Goal: Task Accomplishment & Management: Use online tool/utility

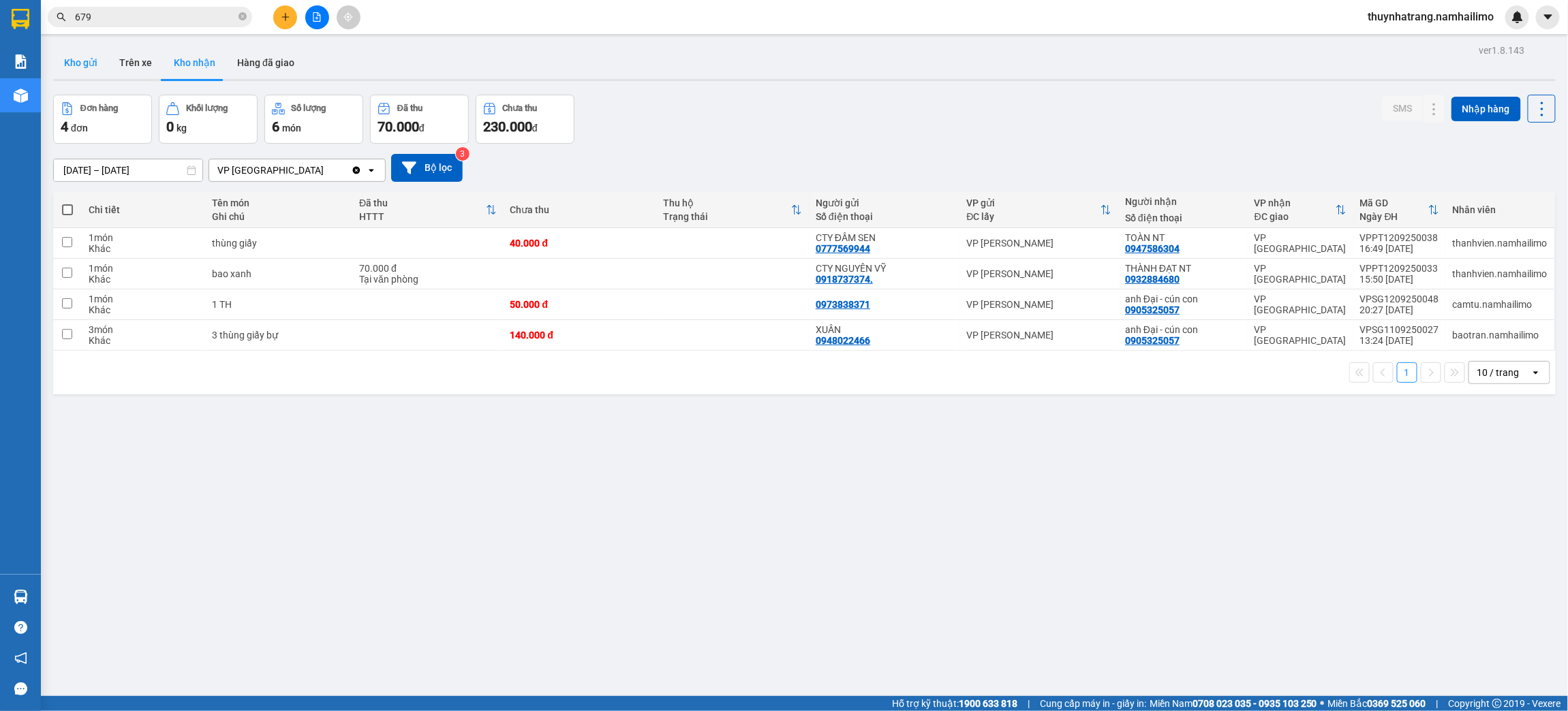
click at [81, 67] on button "Kho gửi" at bounding box center [81, 63] width 56 height 33
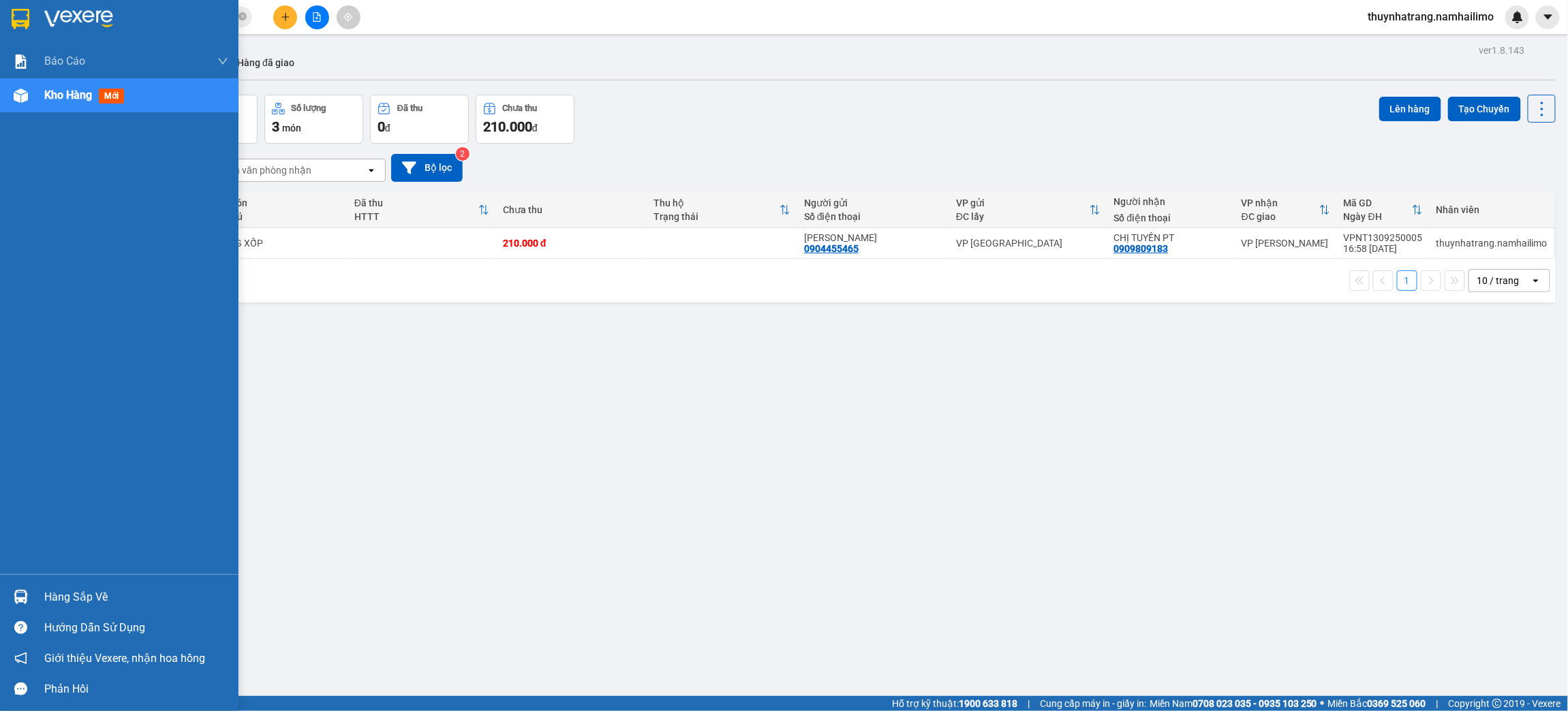
click at [71, 590] on div "Hàng sắp về" at bounding box center [136, 597] width 184 height 20
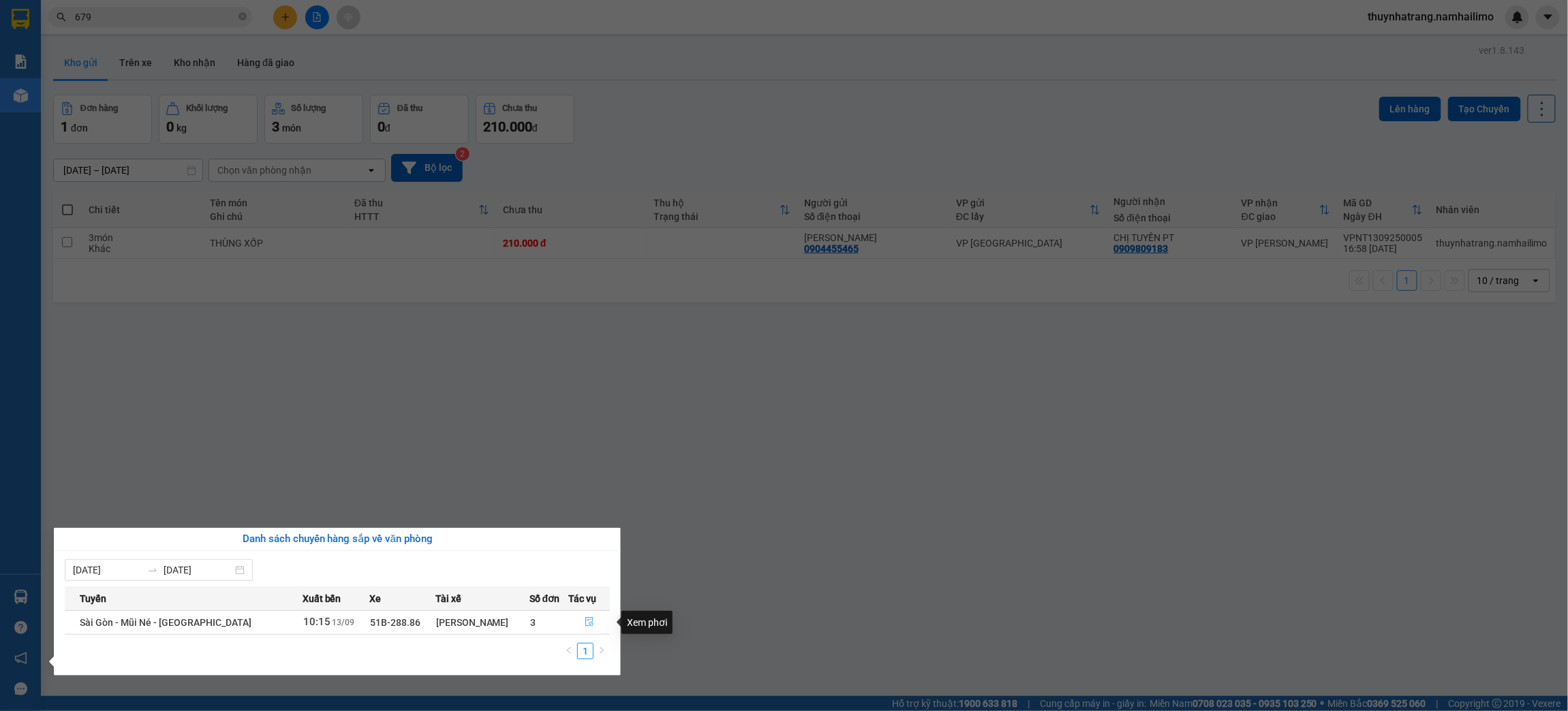
click at [585, 627] on icon "file-done" at bounding box center [590, 622] width 8 height 10
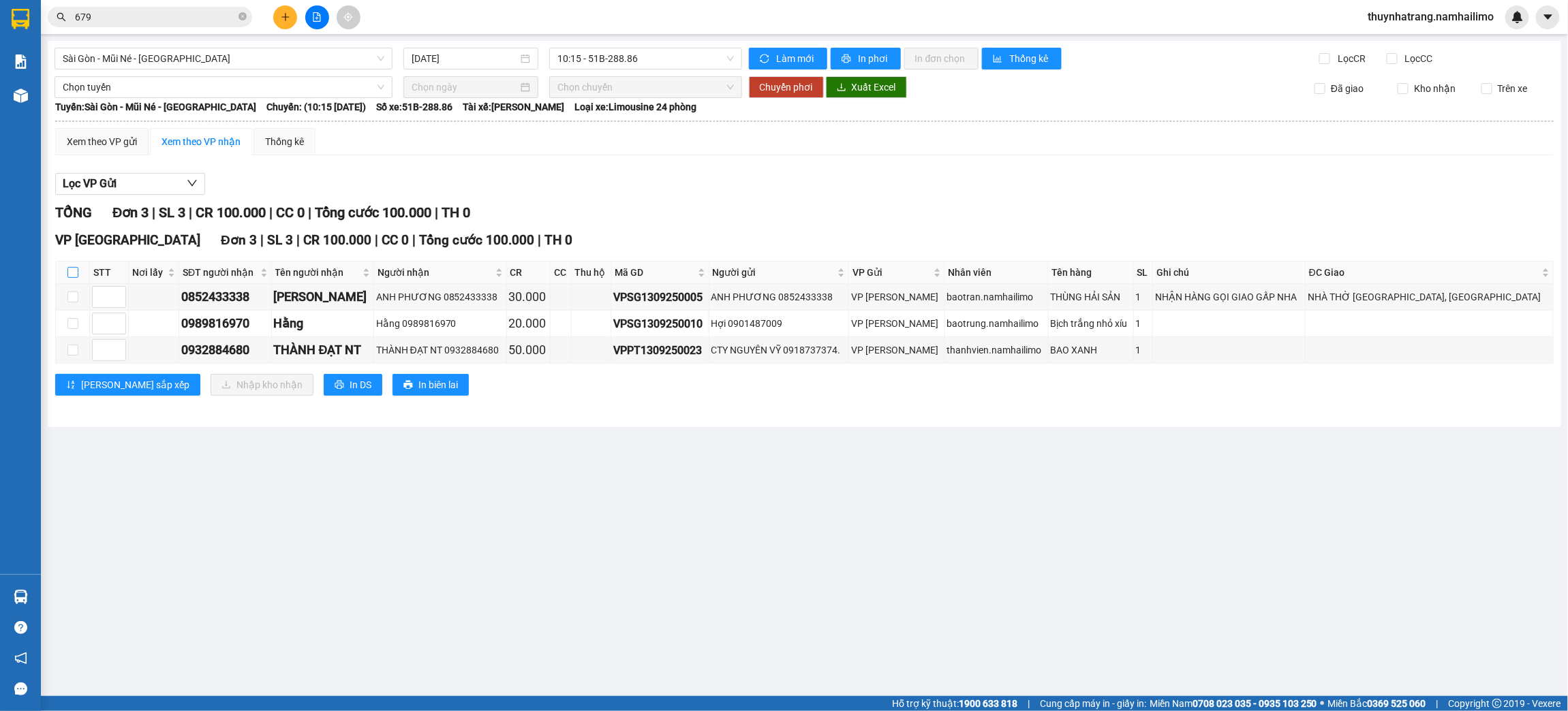
click at [74, 268] on input "checkbox" at bounding box center [73, 273] width 11 height 11
checkbox input "true"
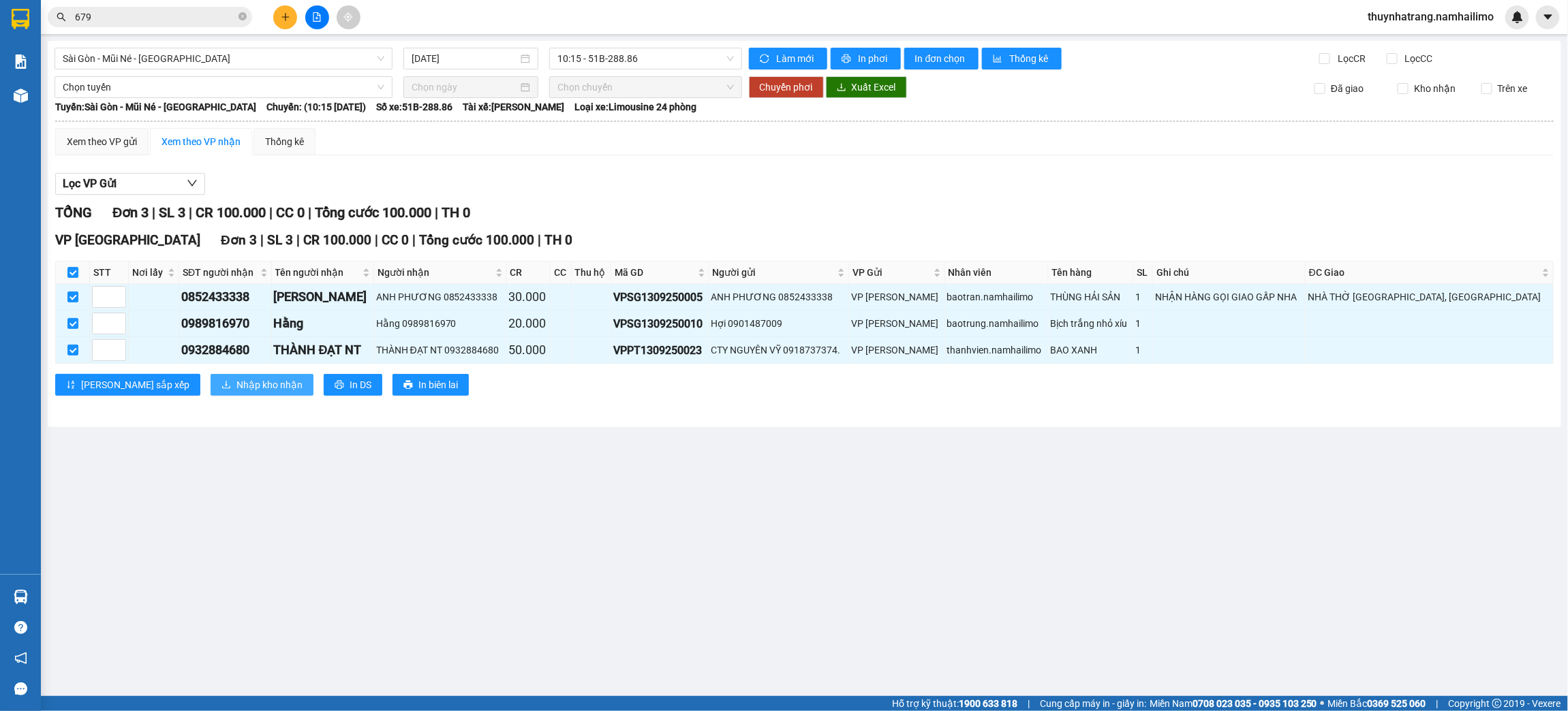
click at [236, 384] on span "Nhập kho nhận" at bounding box center [269, 384] width 66 height 15
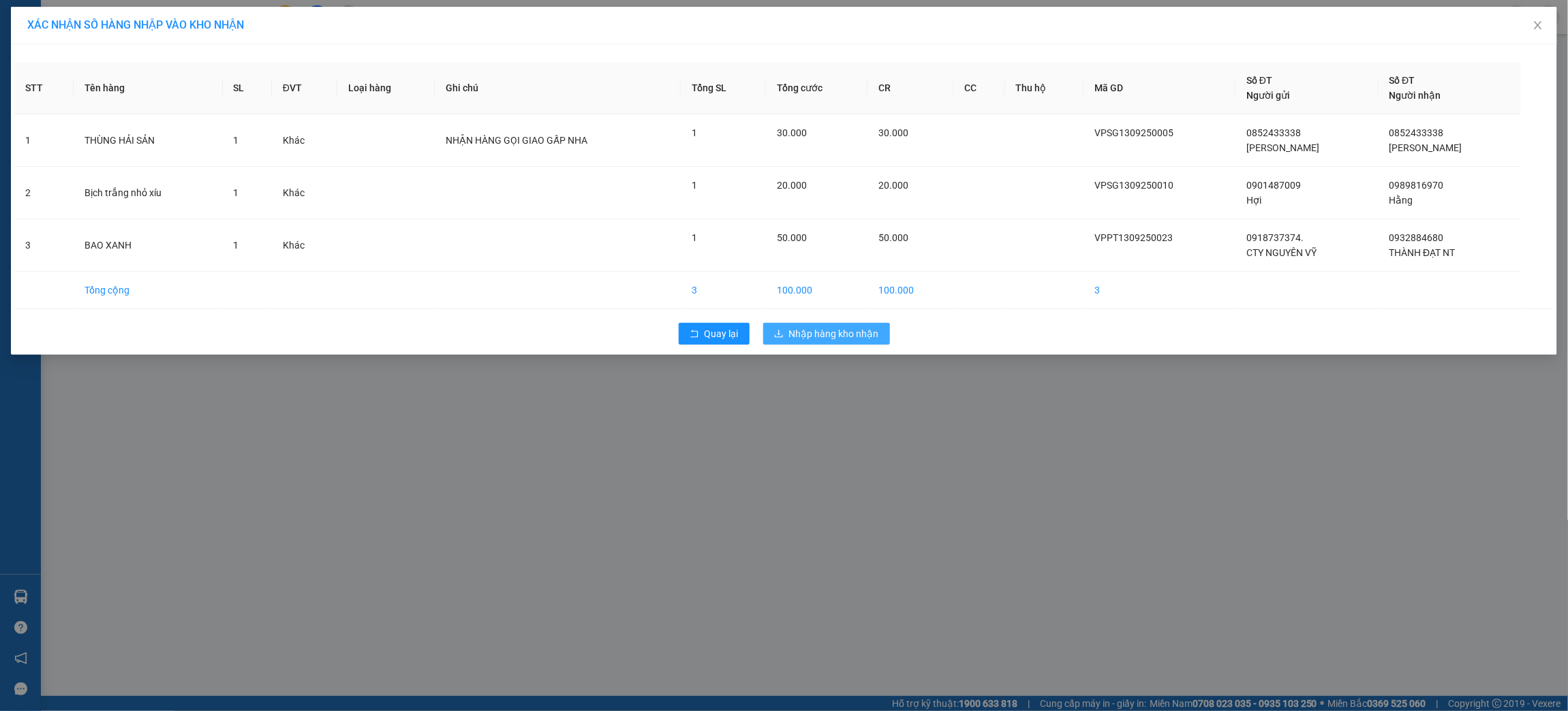
click at [808, 332] on span "Nhập hàng kho nhận" at bounding box center [834, 333] width 90 height 15
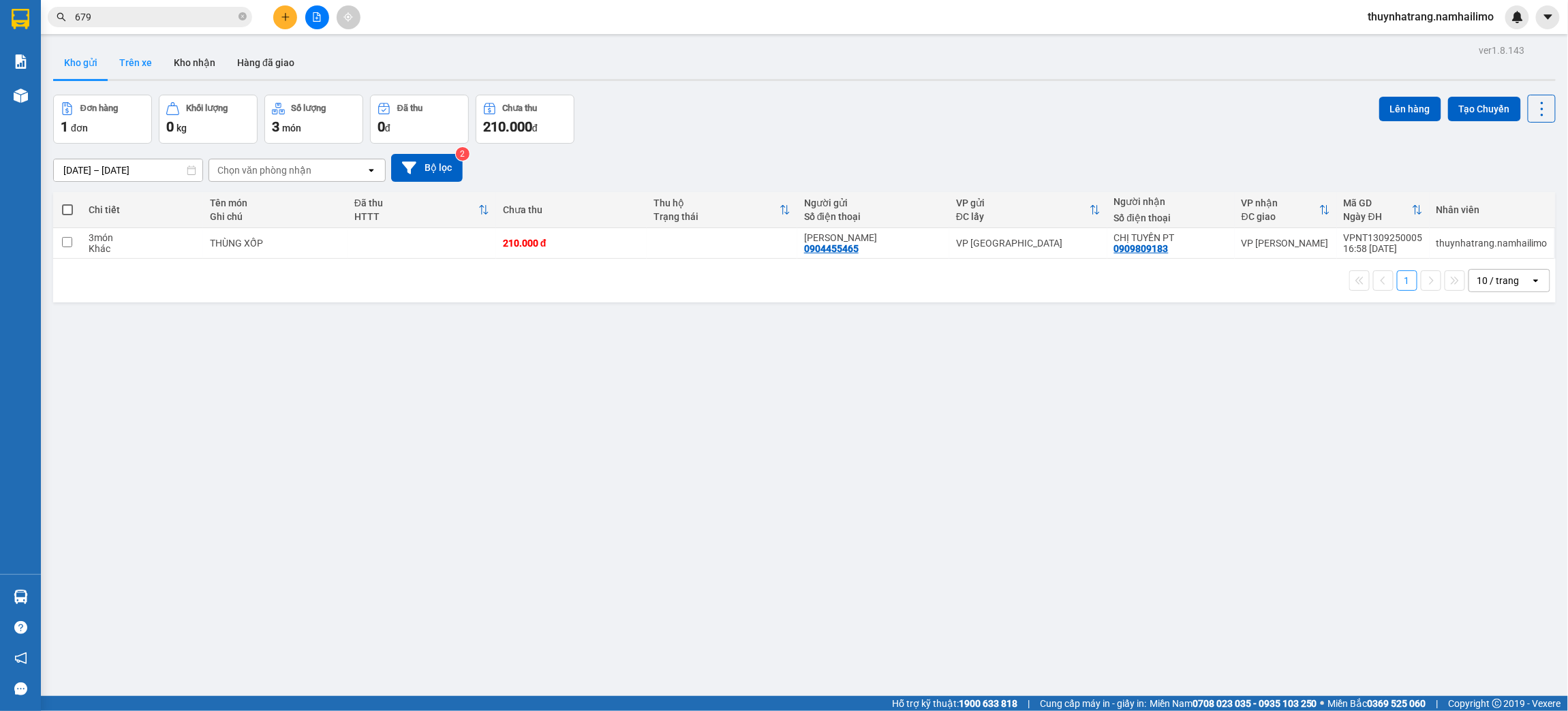
click at [138, 58] on button "Trên xe" at bounding box center [136, 63] width 55 height 33
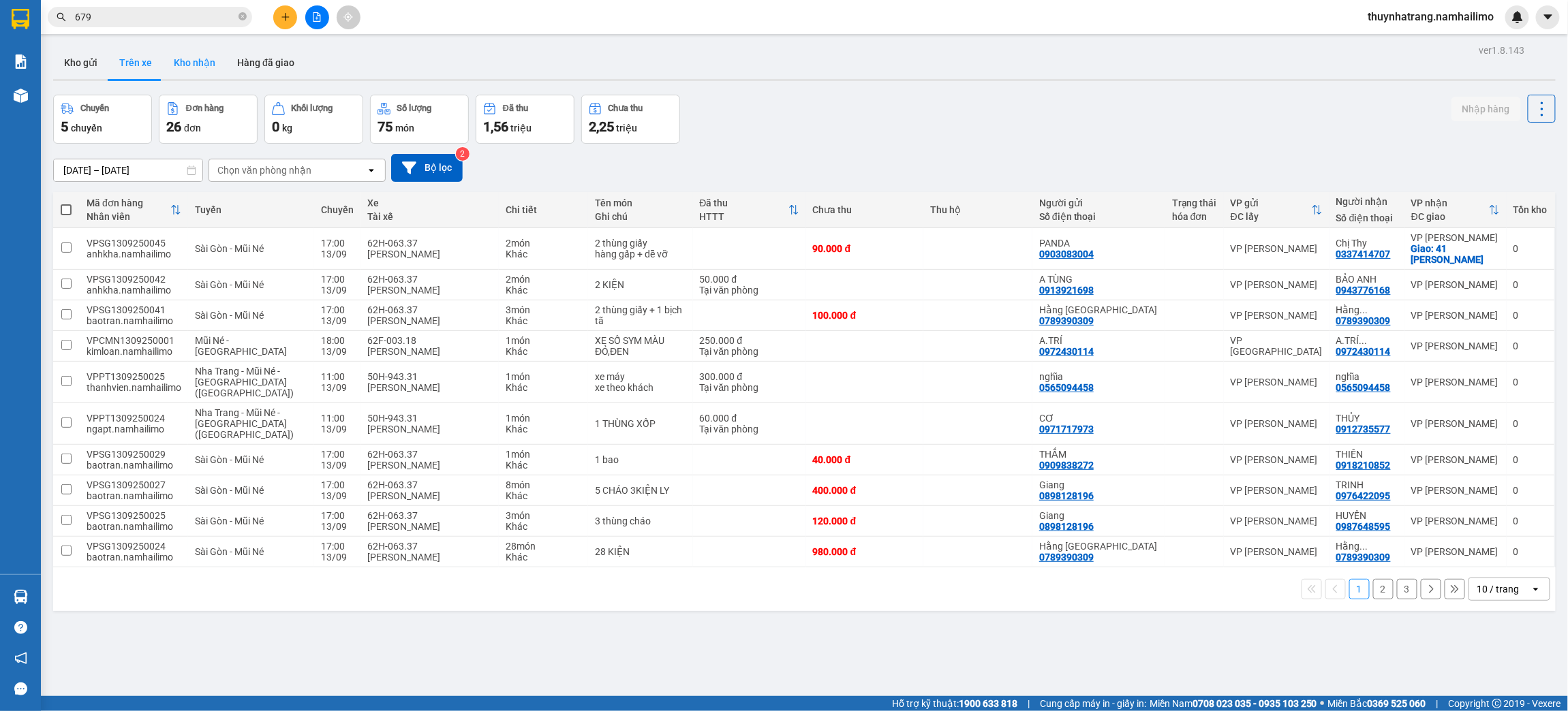
click at [193, 59] on button "Kho nhận" at bounding box center [195, 63] width 63 height 33
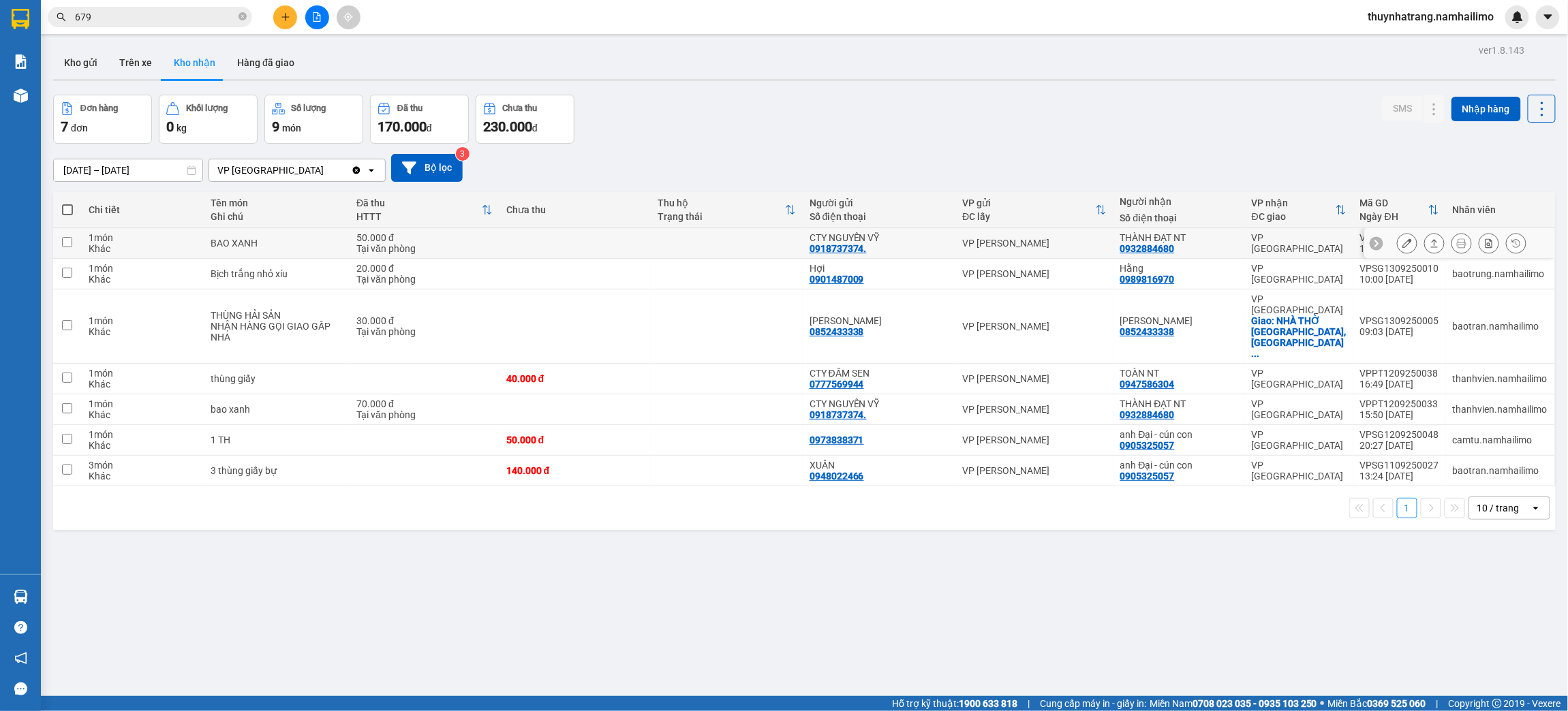
click at [920, 242] on div "CTY NGUYÊN VỸ" at bounding box center [879, 238] width 140 height 11
checkbox input "true"
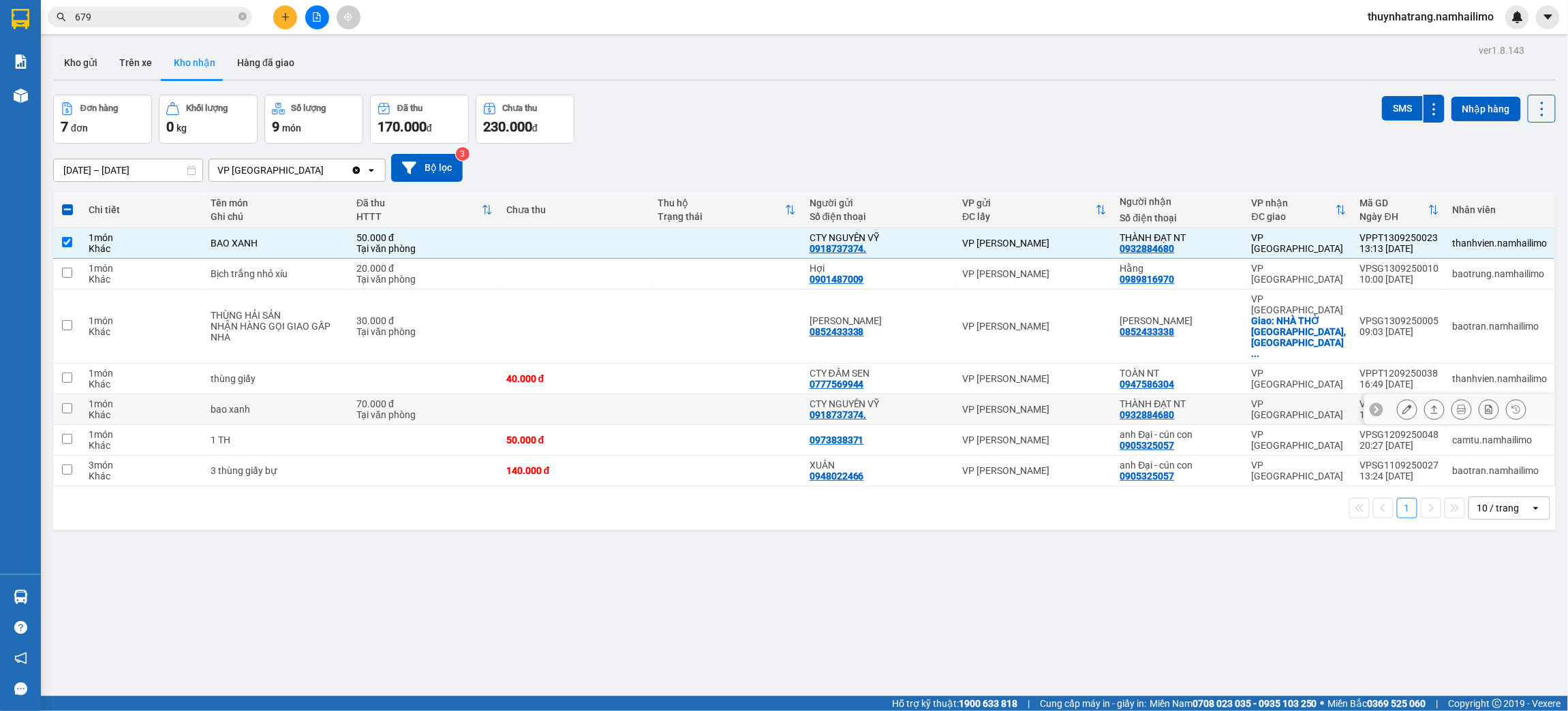
click at [824, 398] on div "CTY NGUYÊN VỸ" at bounding box center [879, 404] width 140 height 11
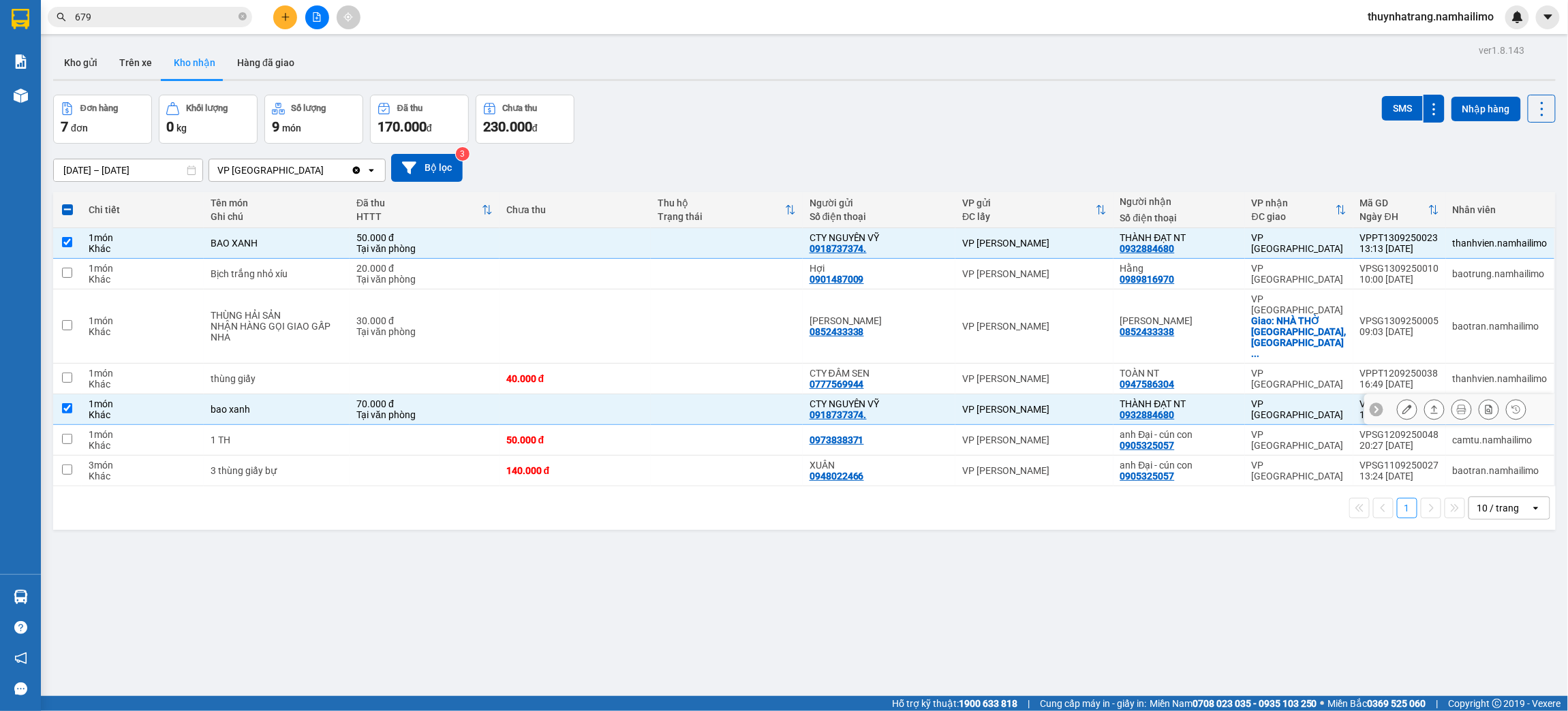
click at [853, 398] on div "CTY NGUYÊN VỸ" at bounding box center [879, 404] width 140 height 11
checkbox input "false"
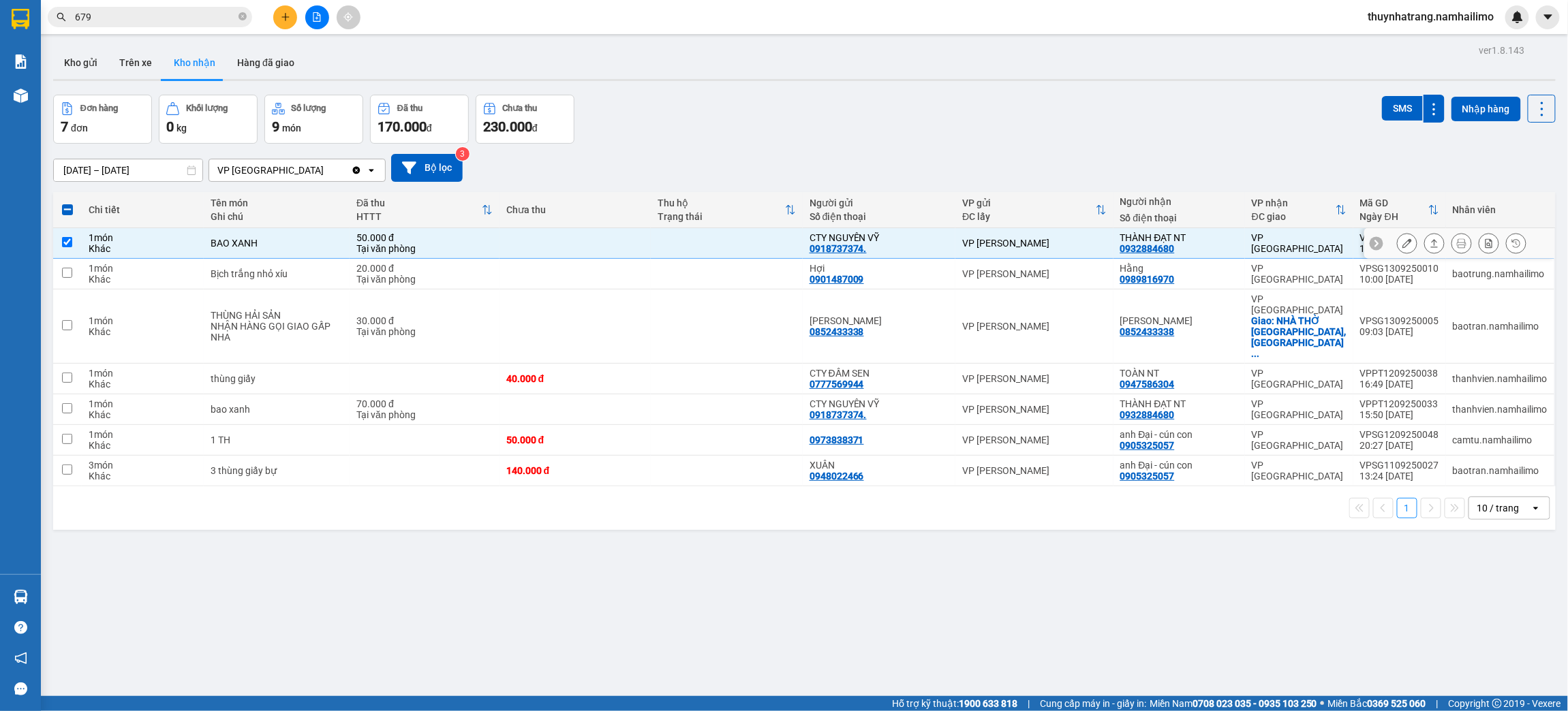
click at [531, 237] on td at bounding box center [576, 244] width 152 height 31
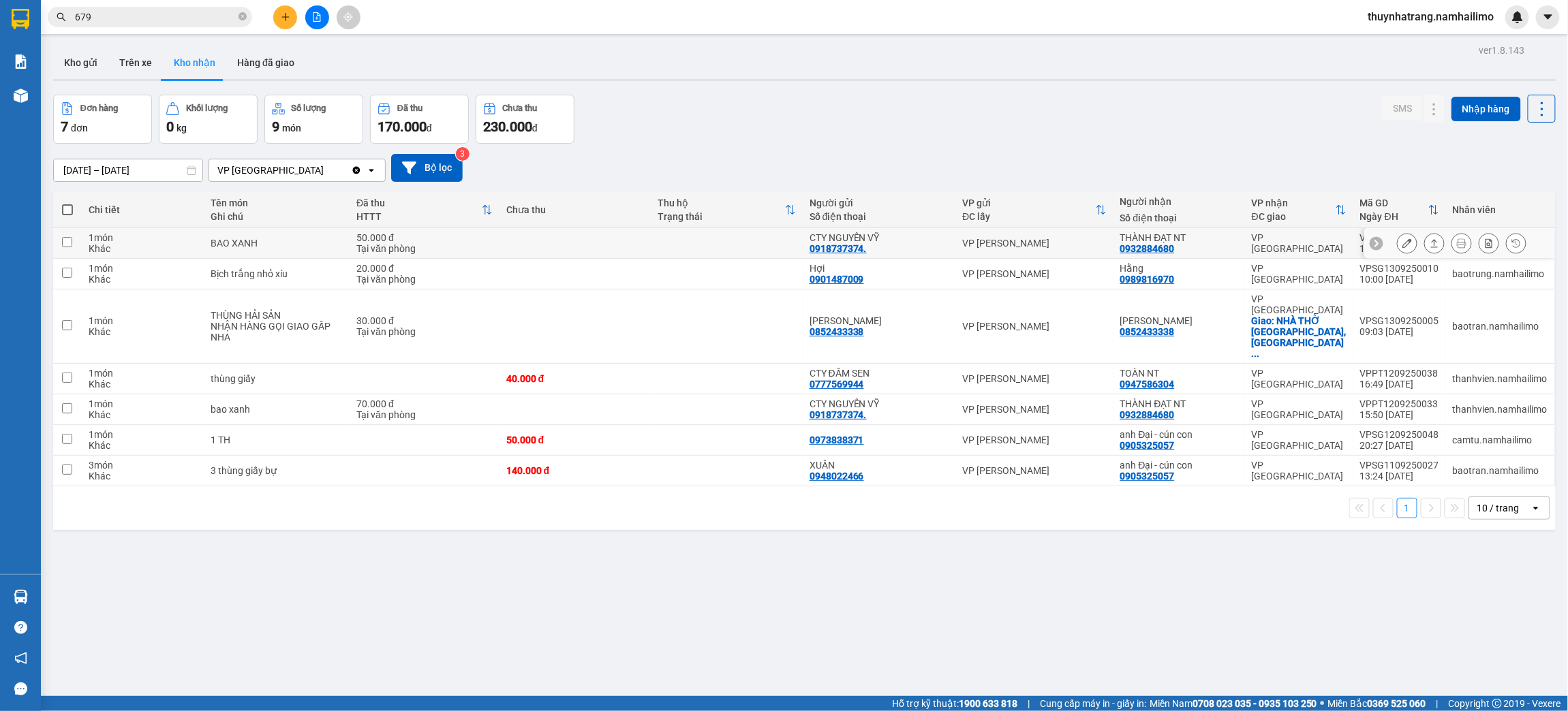
click at [530, 243] on td at bounding box center [576, 244] width 152 height 31
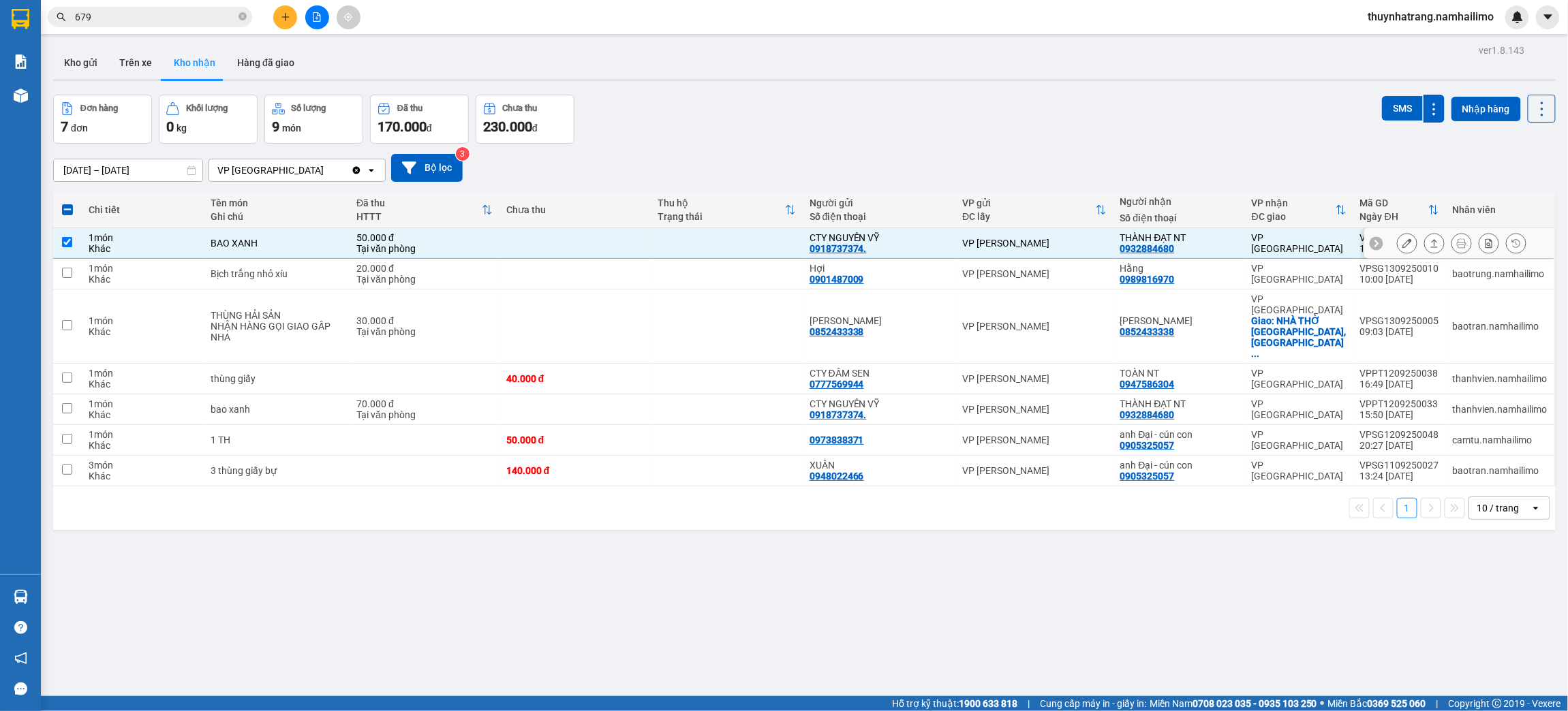
click at [1296, 237] on div "VP [GEOGRAPHIC_DATA]" at bounding box center [1299, 243] width 95 height 22
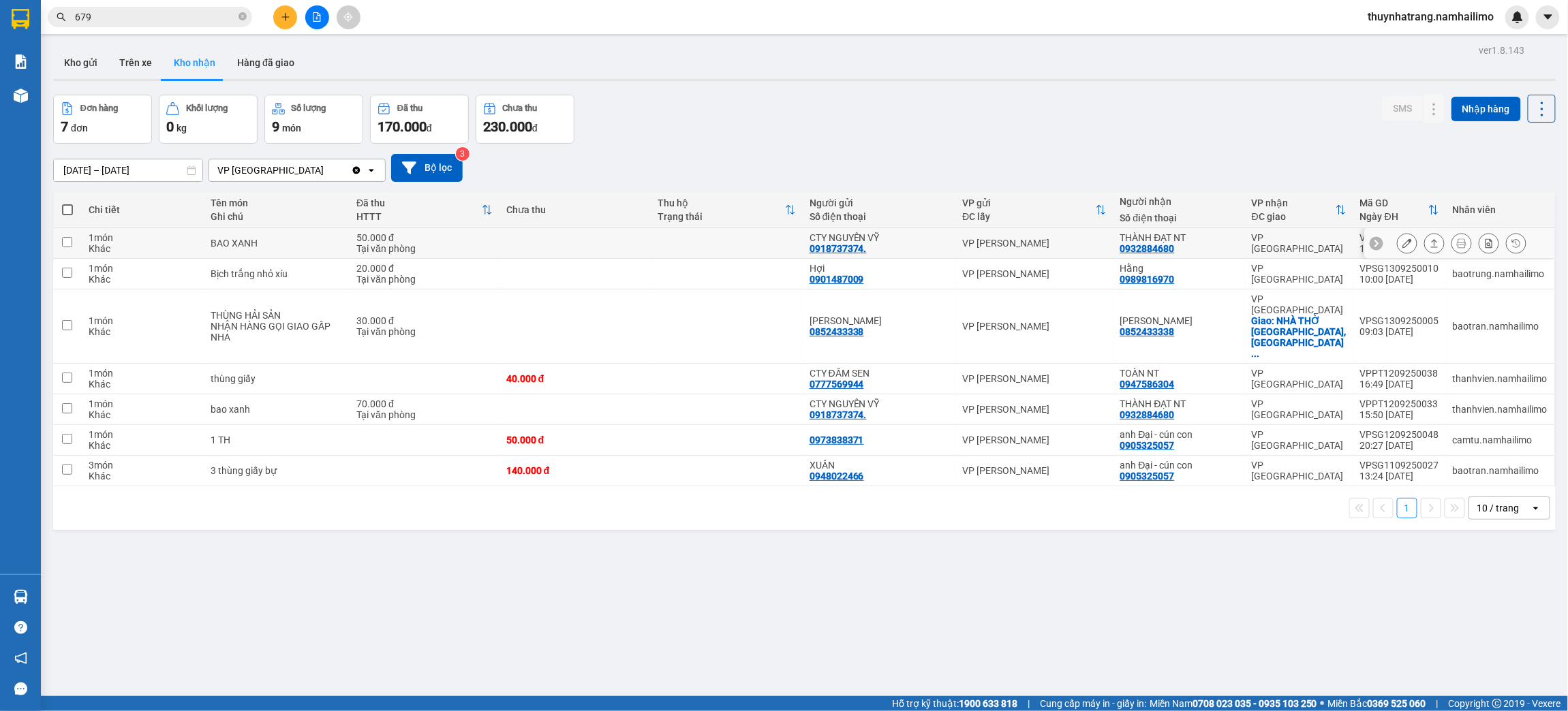
click at [1307, 242] on div "VP [GEOGRAPHIC_DATA]" at bounding box center [1299, 243] width 95 height 22
checkbox input "true"
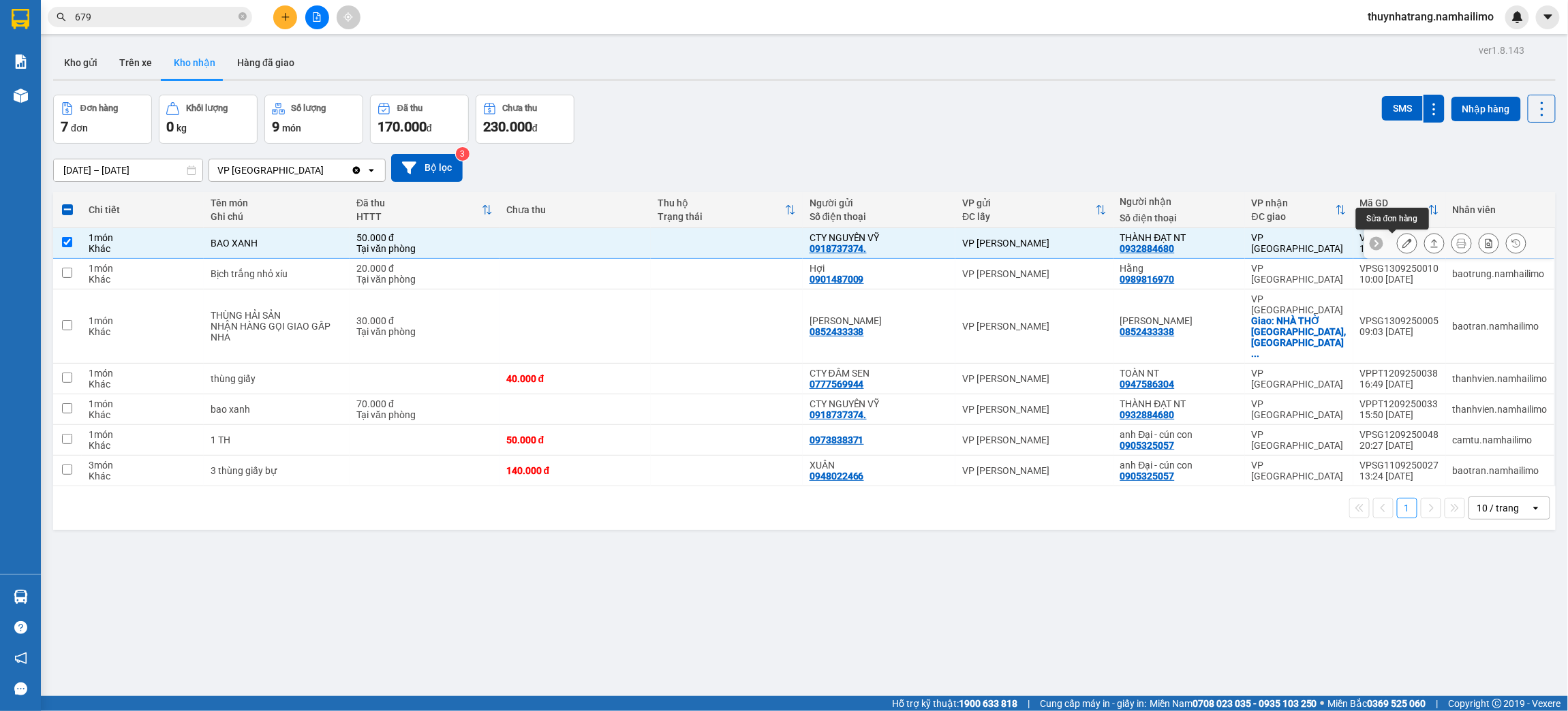
click at [1403, 243] on icon at bounding box center [1408, 243] width 10 height 10
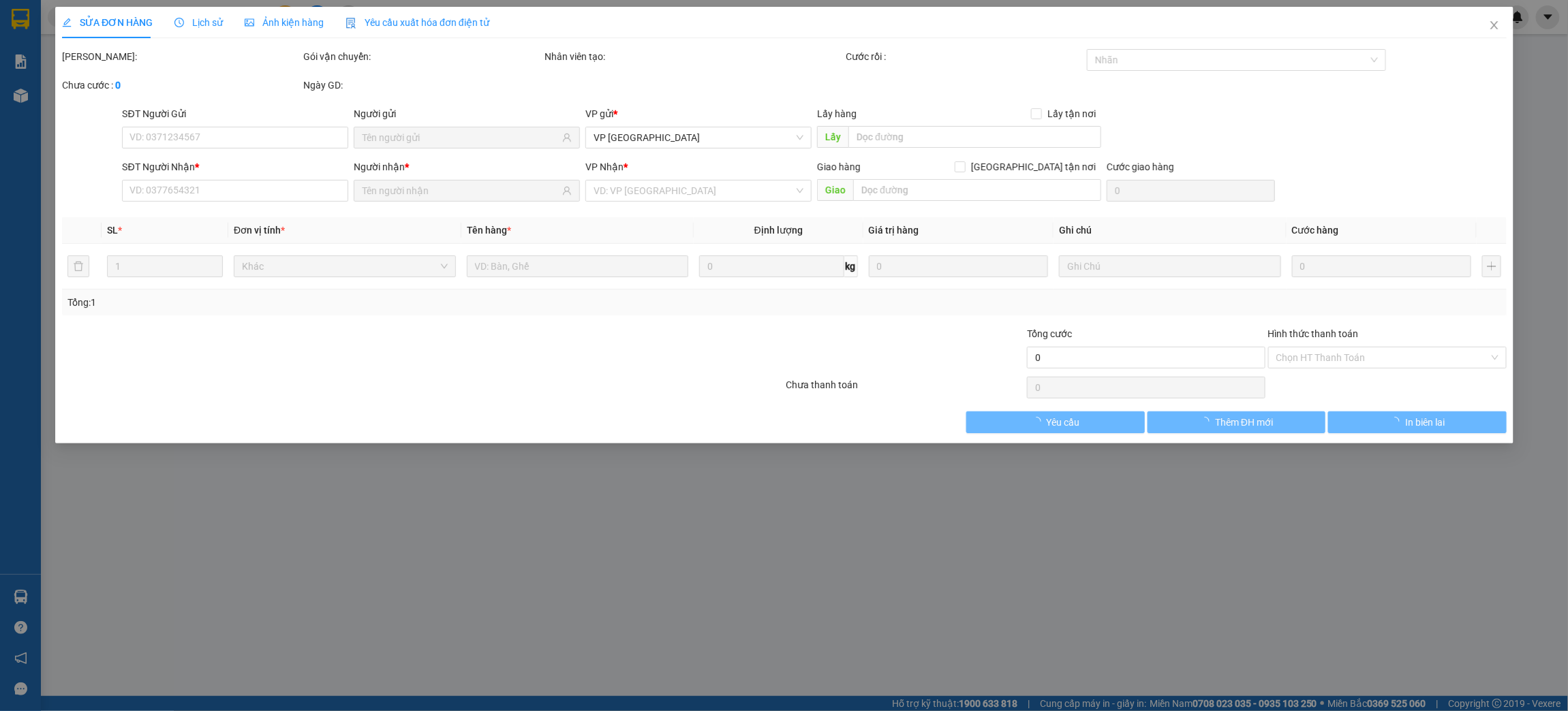
type input "0918737374."
type input "CTY NGUYÊN VỸ"
type input "0932884680"
type input "THÀNH ĐẠT NT"
type input "50.000"
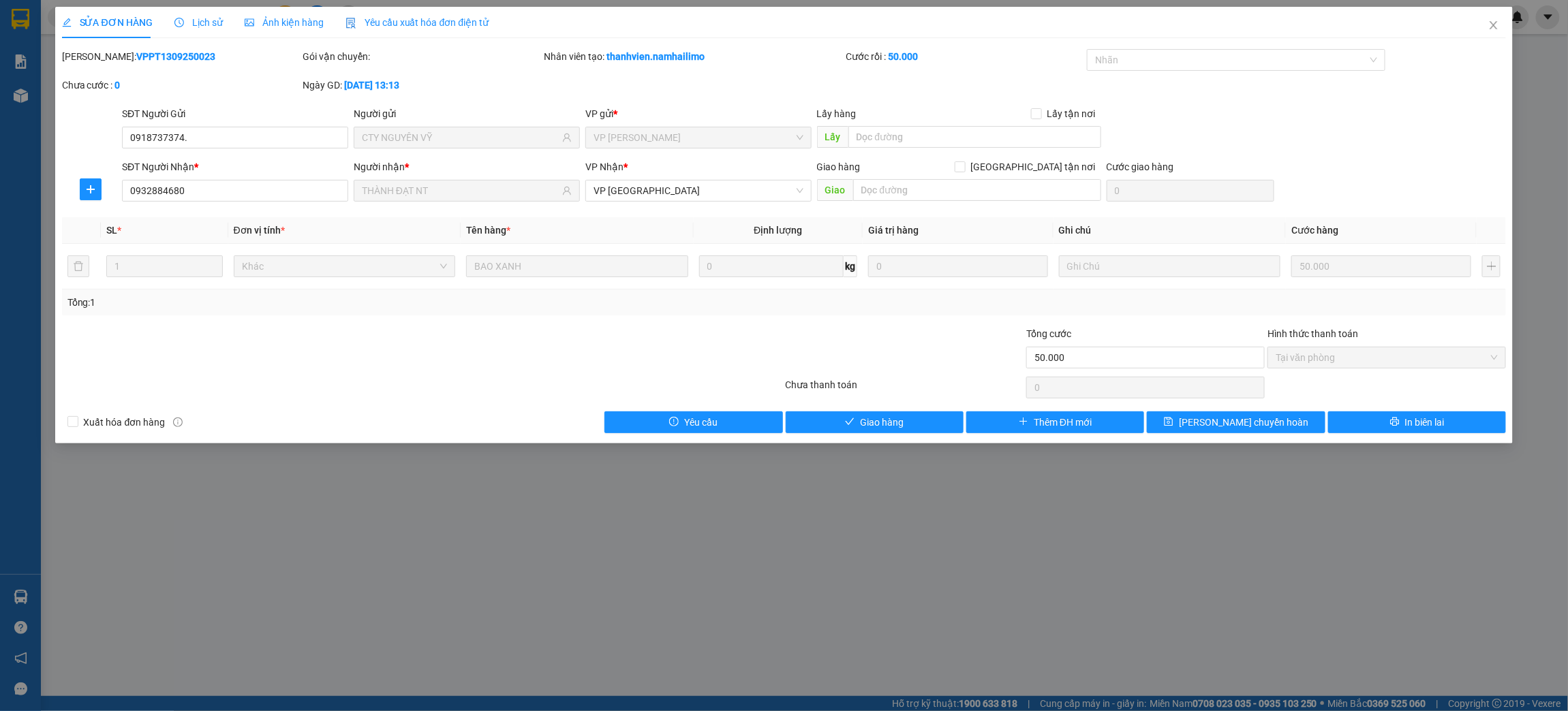
click at [214, 25] on span "Lịch sử" at bounding box center [198, 22] width 48 height 11
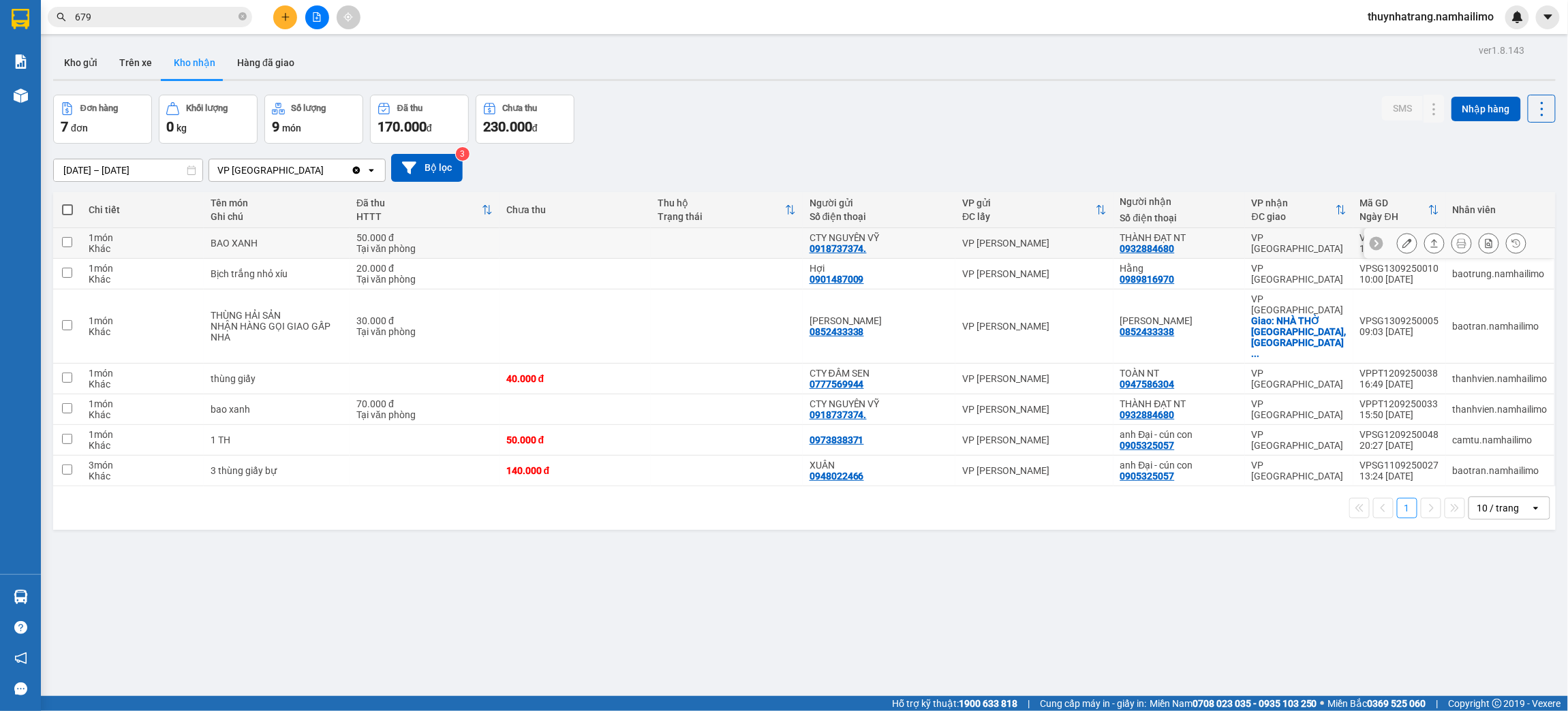
click at [576, 249] on td at bounding box center [576, 244] width 152 height 31
checkbox input "true"
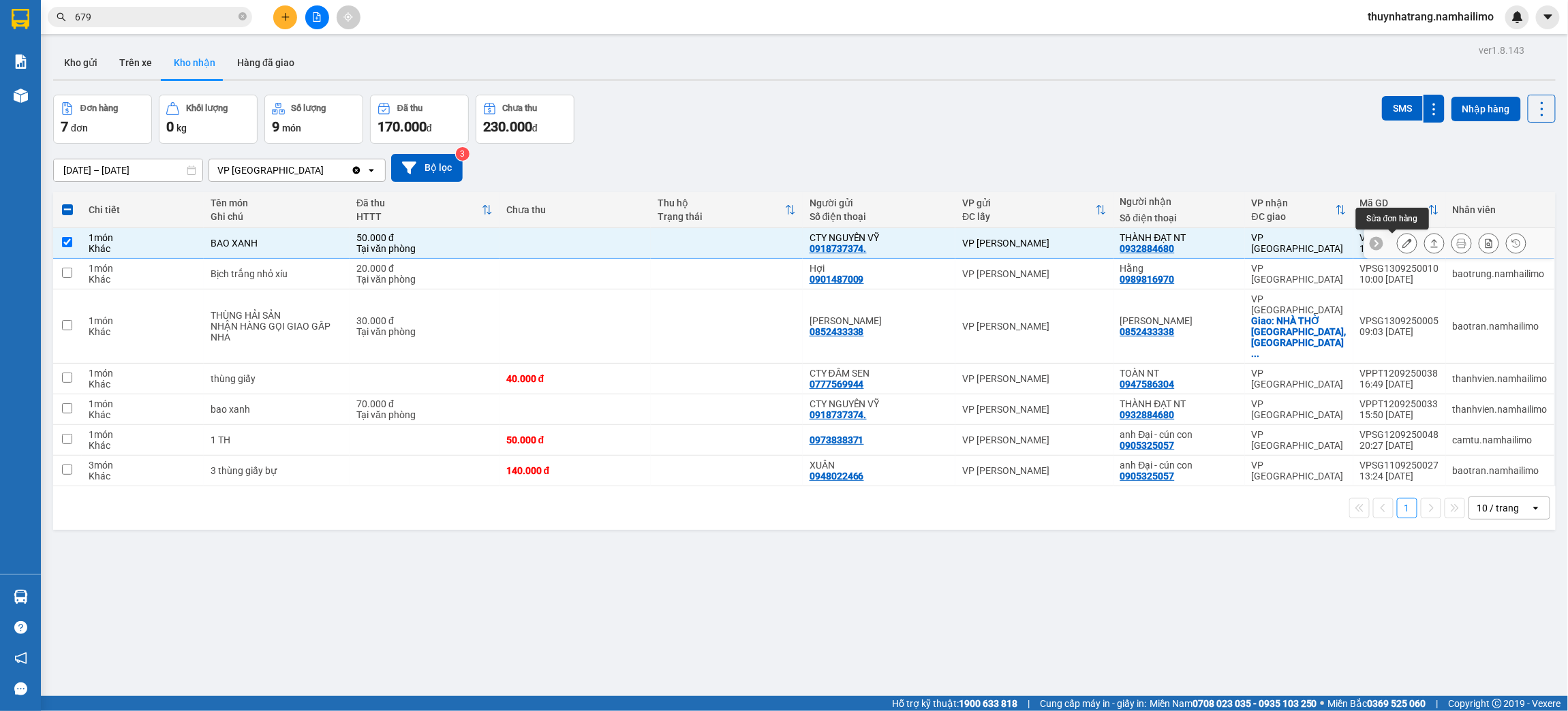
click at [1399, 244] on button at bounding box center [1407, 244] width 19 height 24
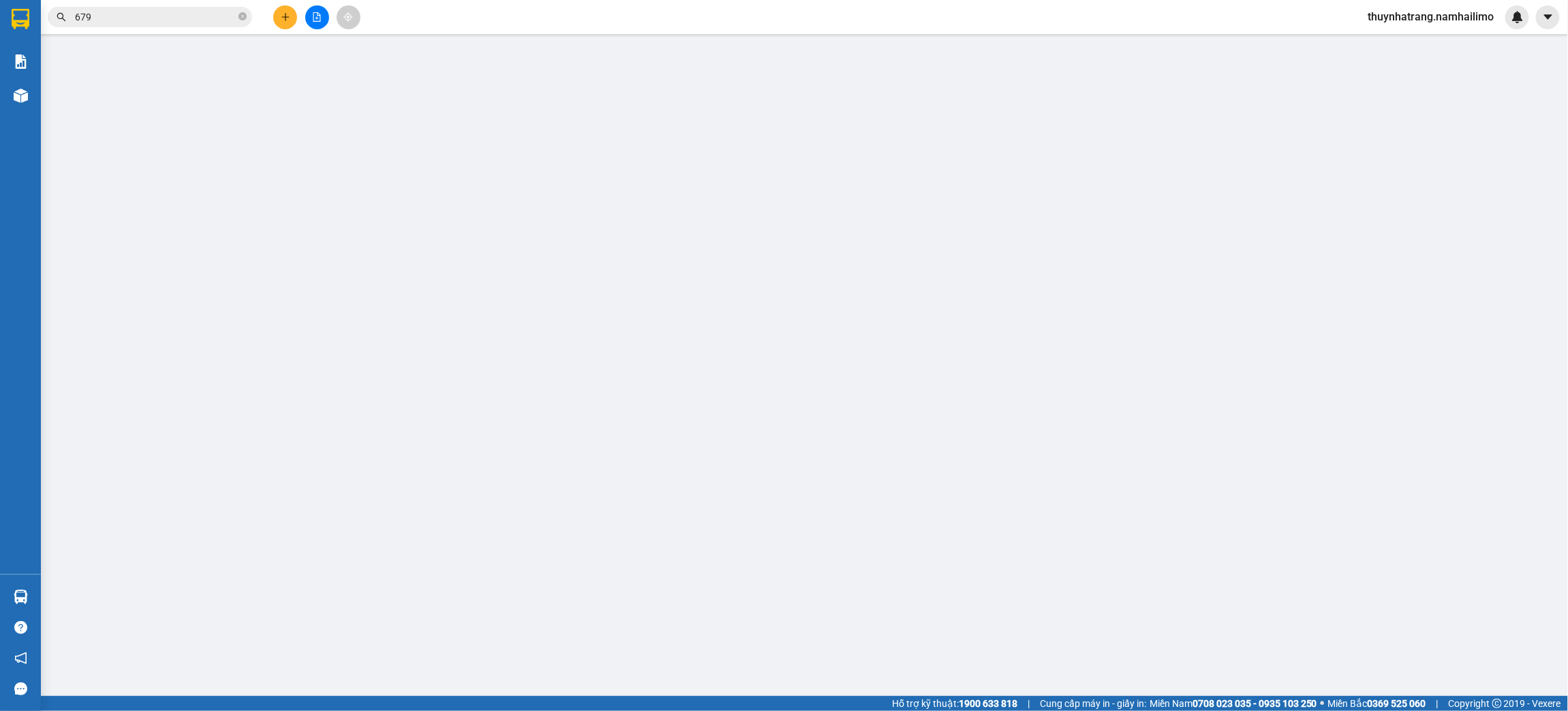
type input "0918737374."
type input "CTY NGUYÊN VỸ"
type input "0932884680"
type input "THÀNH ĐẠT NT"
type input "50.000"
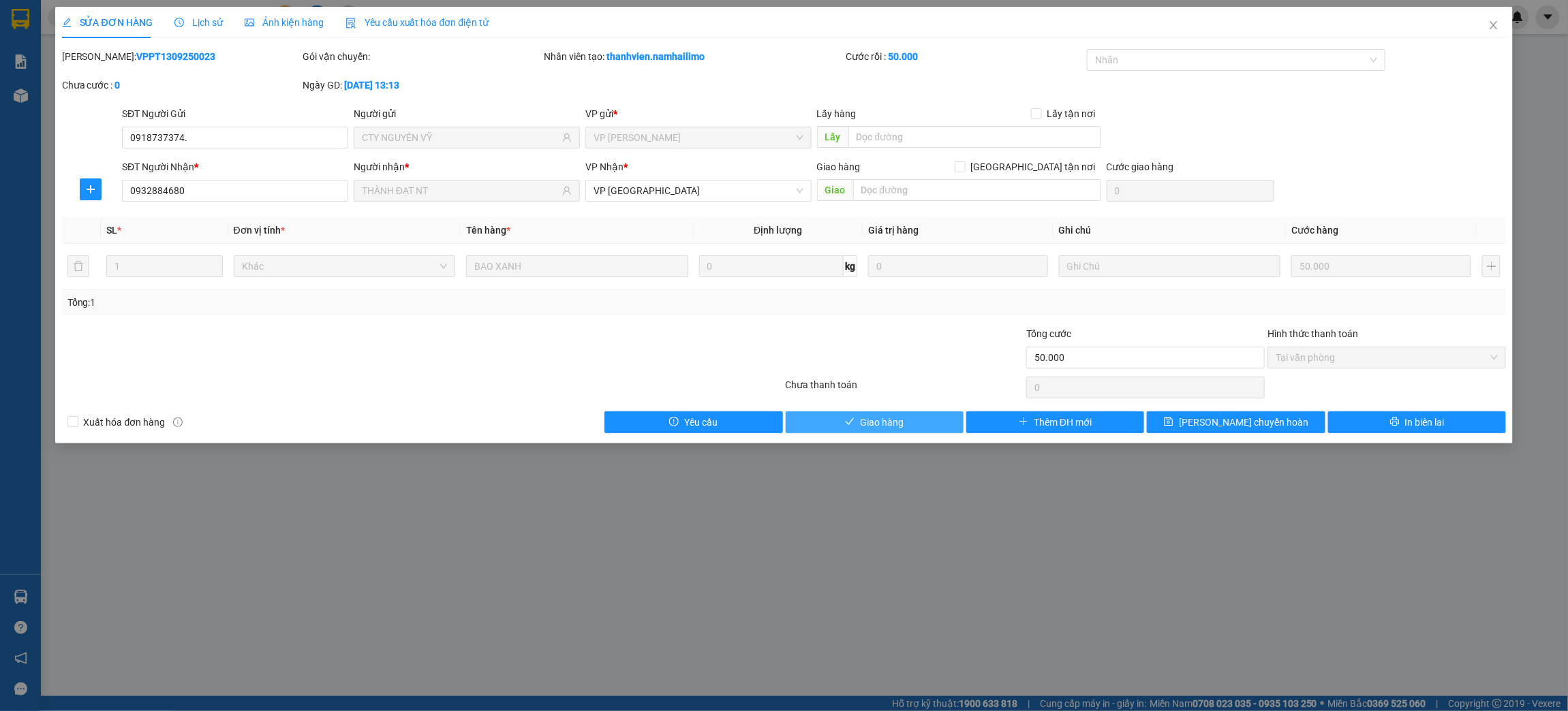
click at [909, 422] on button "Giao hàng" at bounding box center [874, 422] width 178 height 22
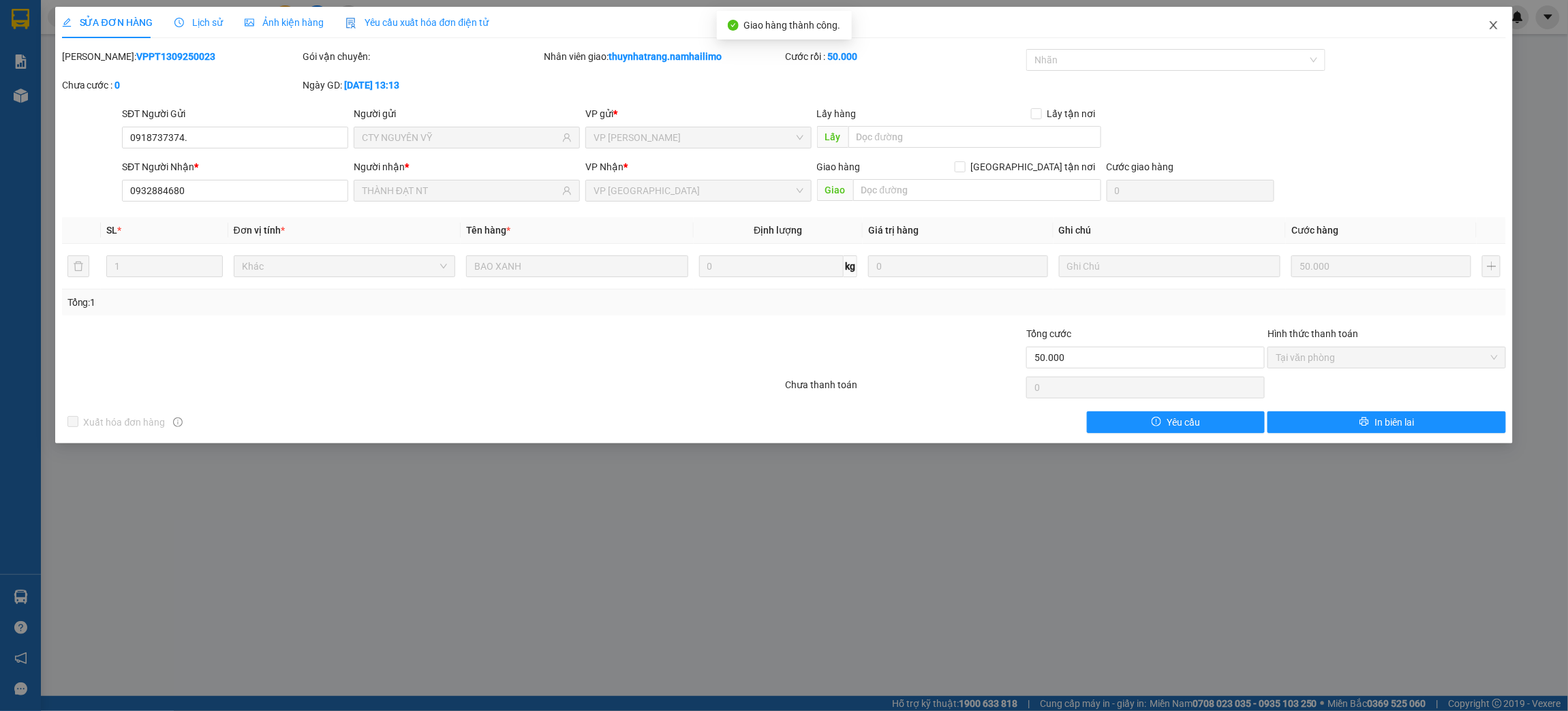
click at [1498, 21] on icon "close" at bounding box center [1494, 25] width 11 height 11
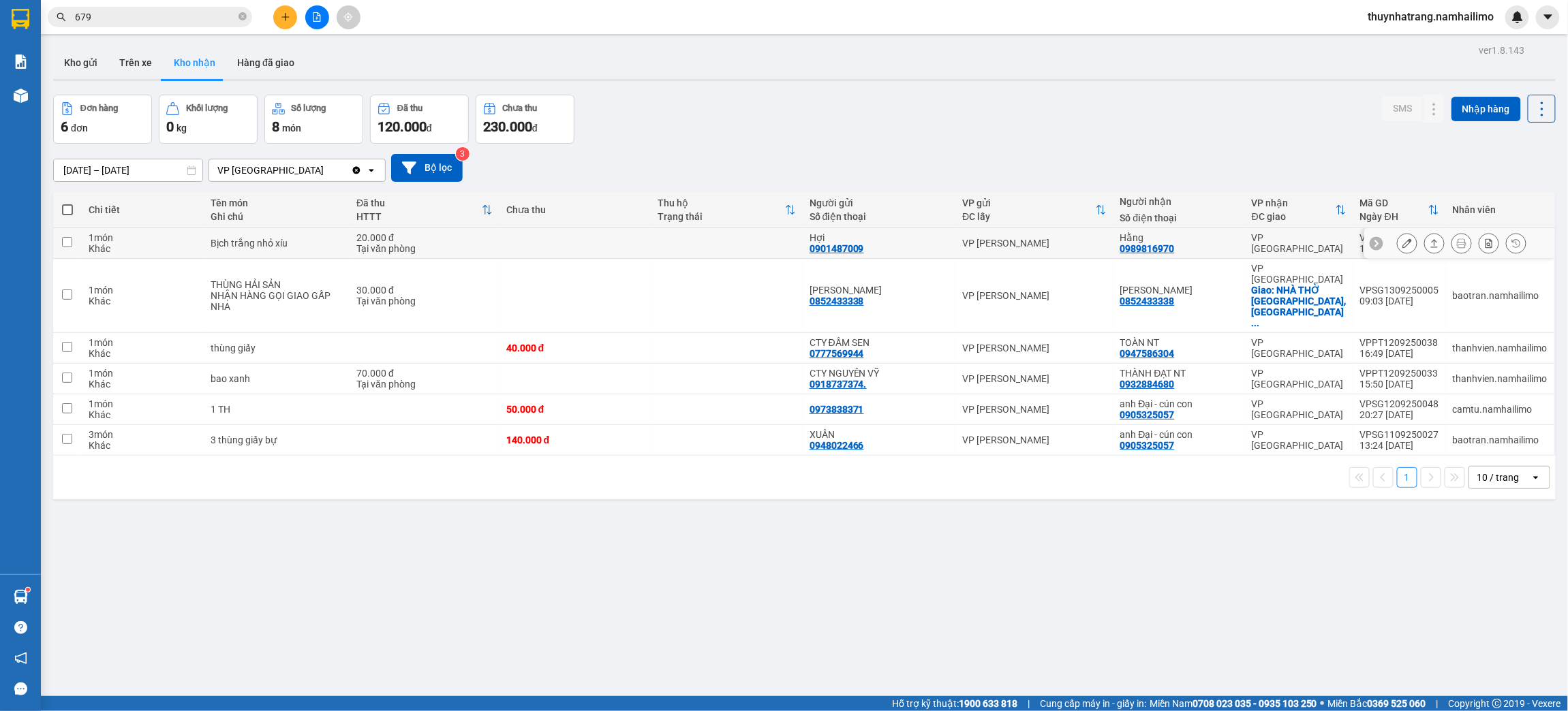
click at [386, 236] on div "20.000 đ" at bounding box center [425, 238] width 136 height 11
checkbox input "true"
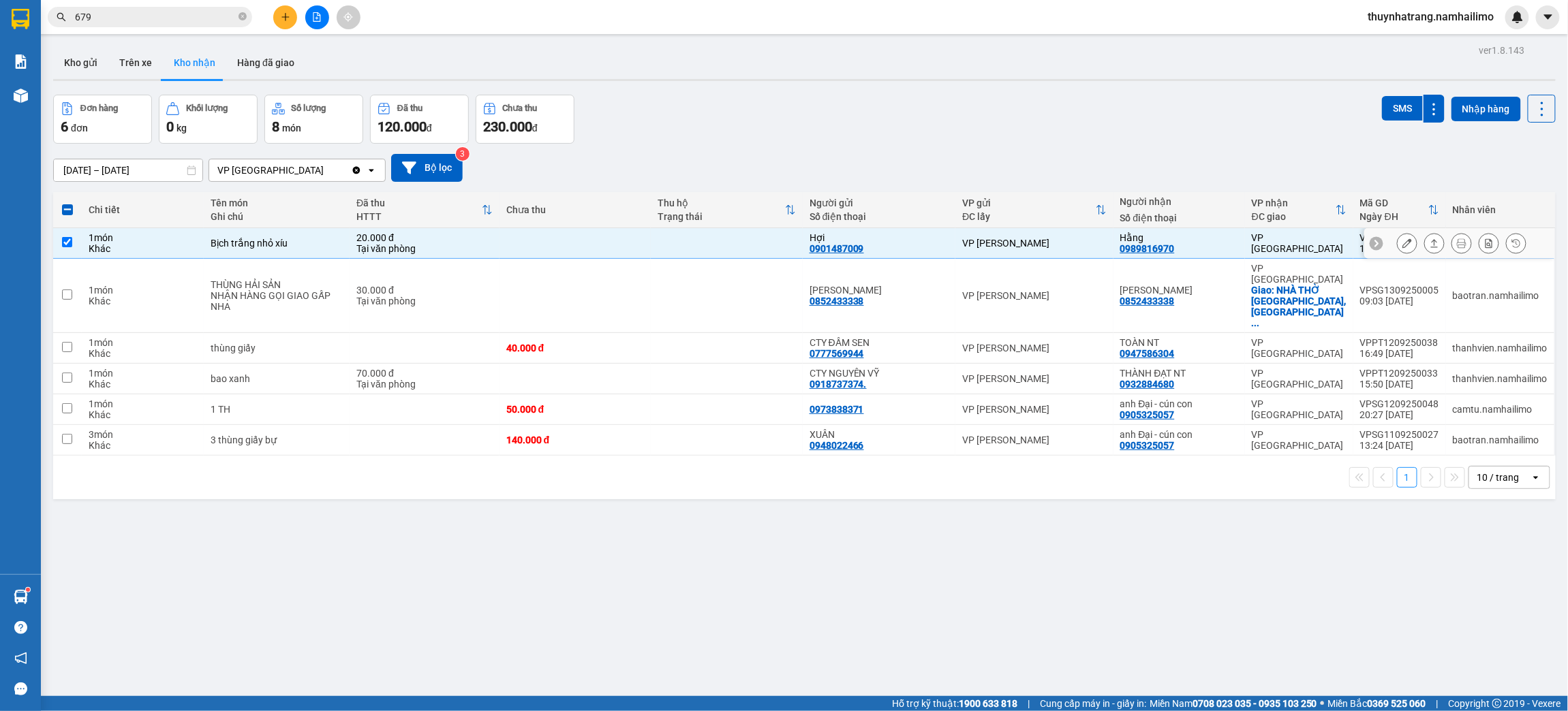
click at [1398, 247] on button at bounding box center [1407, 244] width 19 height 24
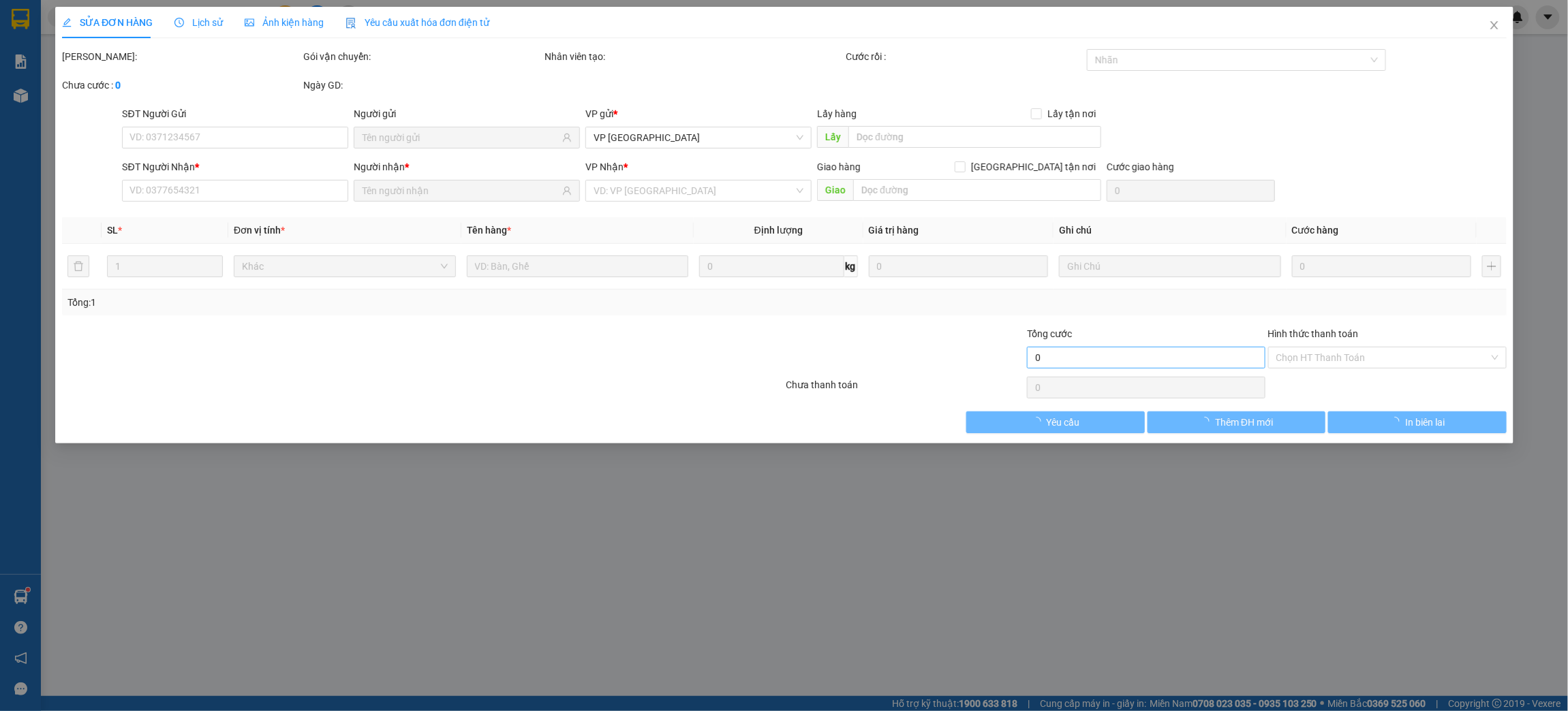
type input "0901487009"
type input "Hợi"
type input "0989816970"
type input "Hằng"
type input "20.000"
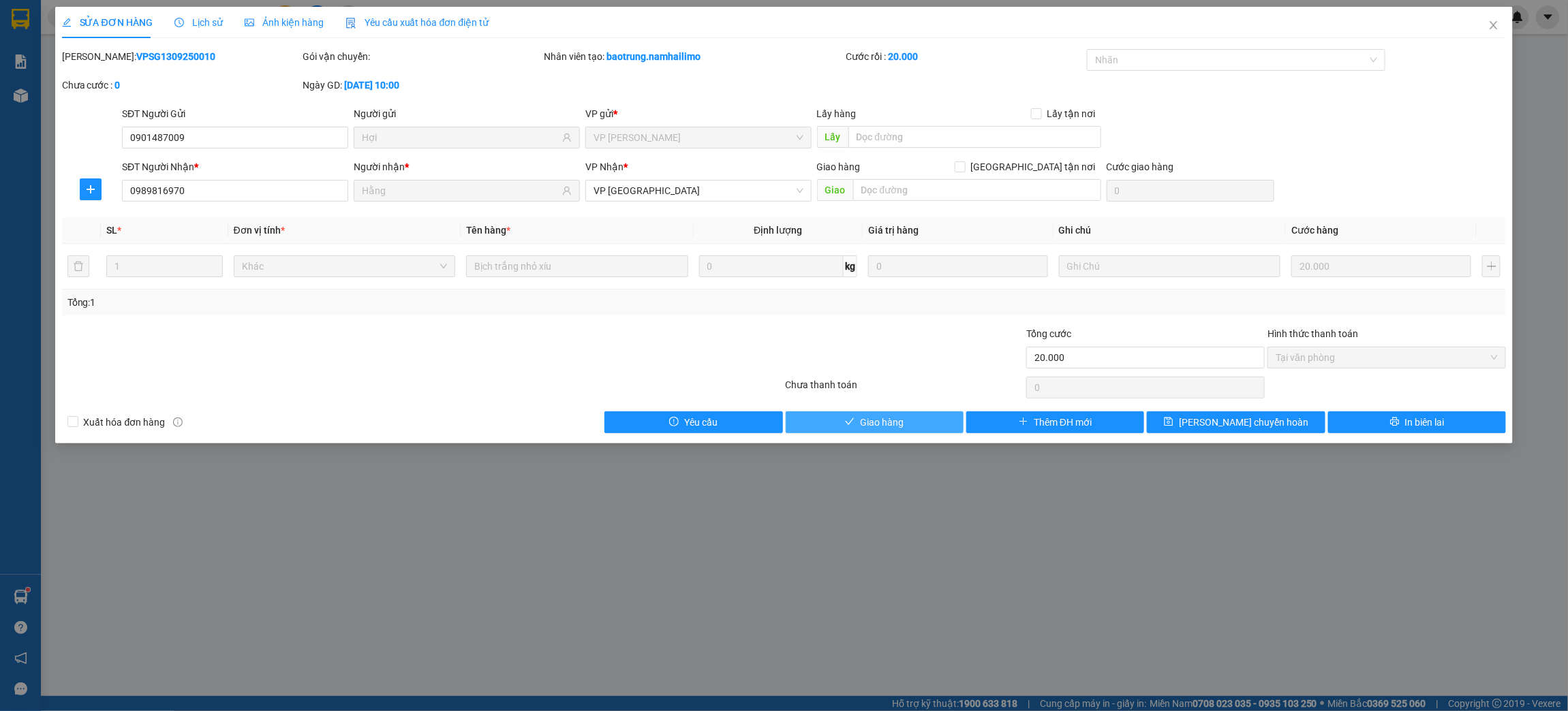
click at [902, 424] on span "Giao hàng" at bounding box center [882, 422] width 44 height 15
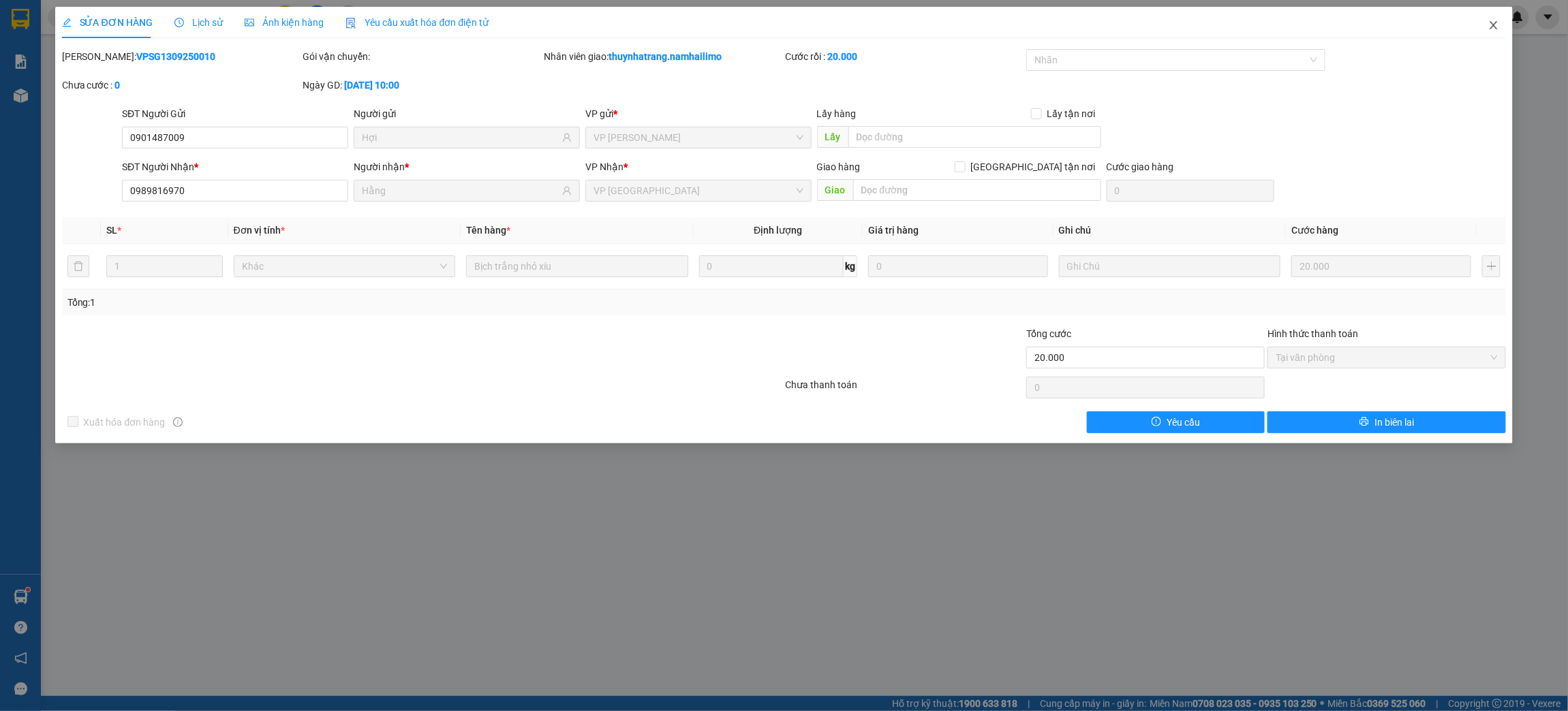
click at [1494, 20] on icon "close" at bounding box center [1494, 25] width 11 height 11
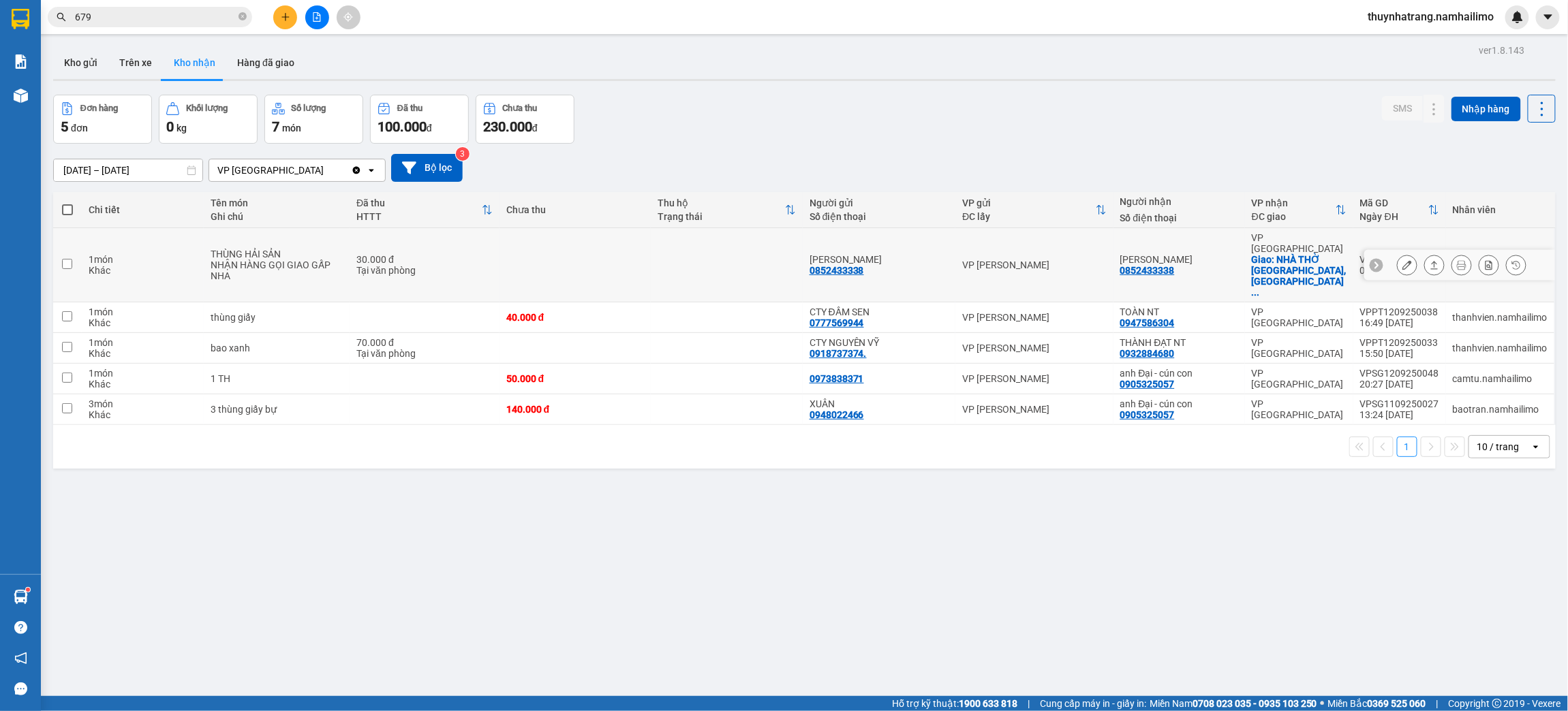
click at [391, 265] on div "Tại văn phòng" at bounding box center [425, 270] width 136 height 11
checkbox input "true"
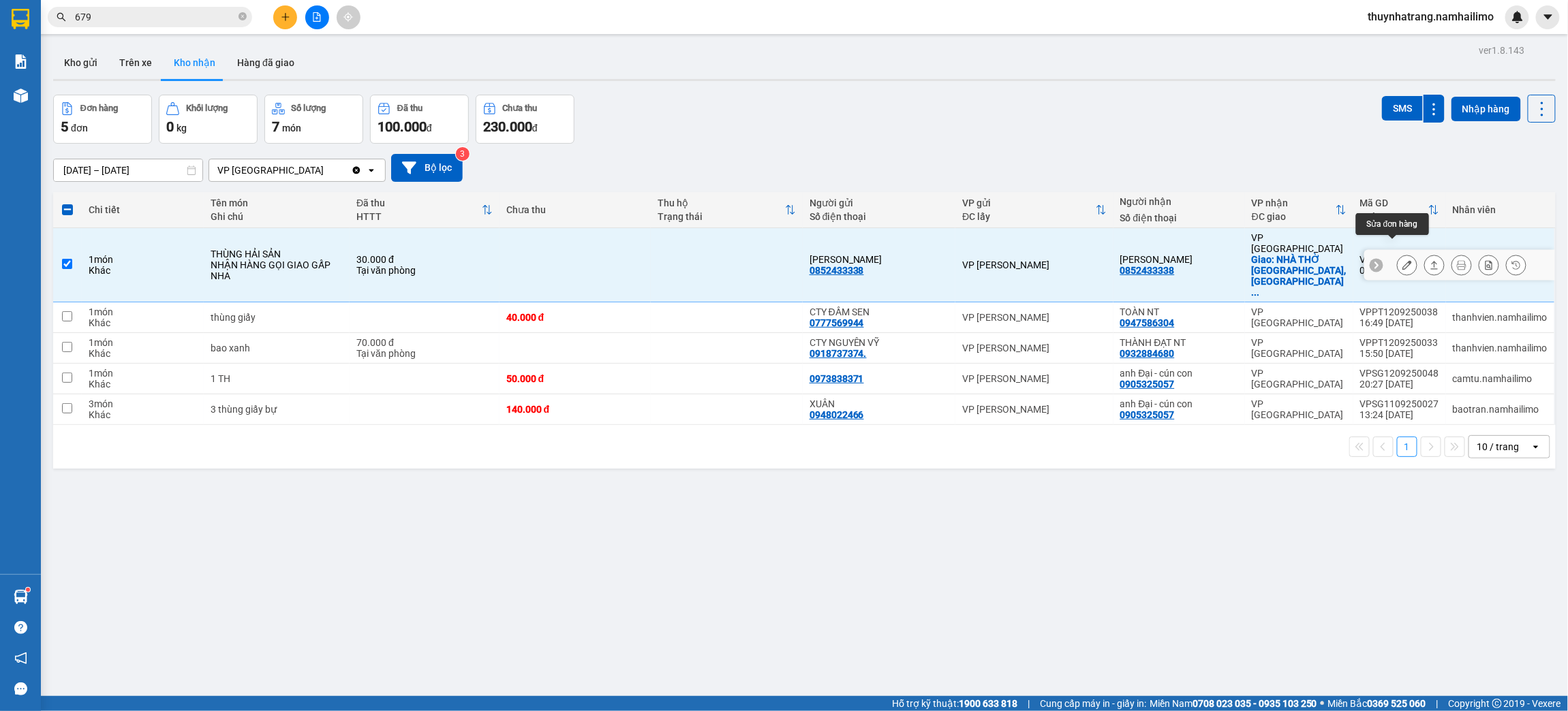
click at [1398, 254] on button at bounding box center [1407, 266] width 19 height 24
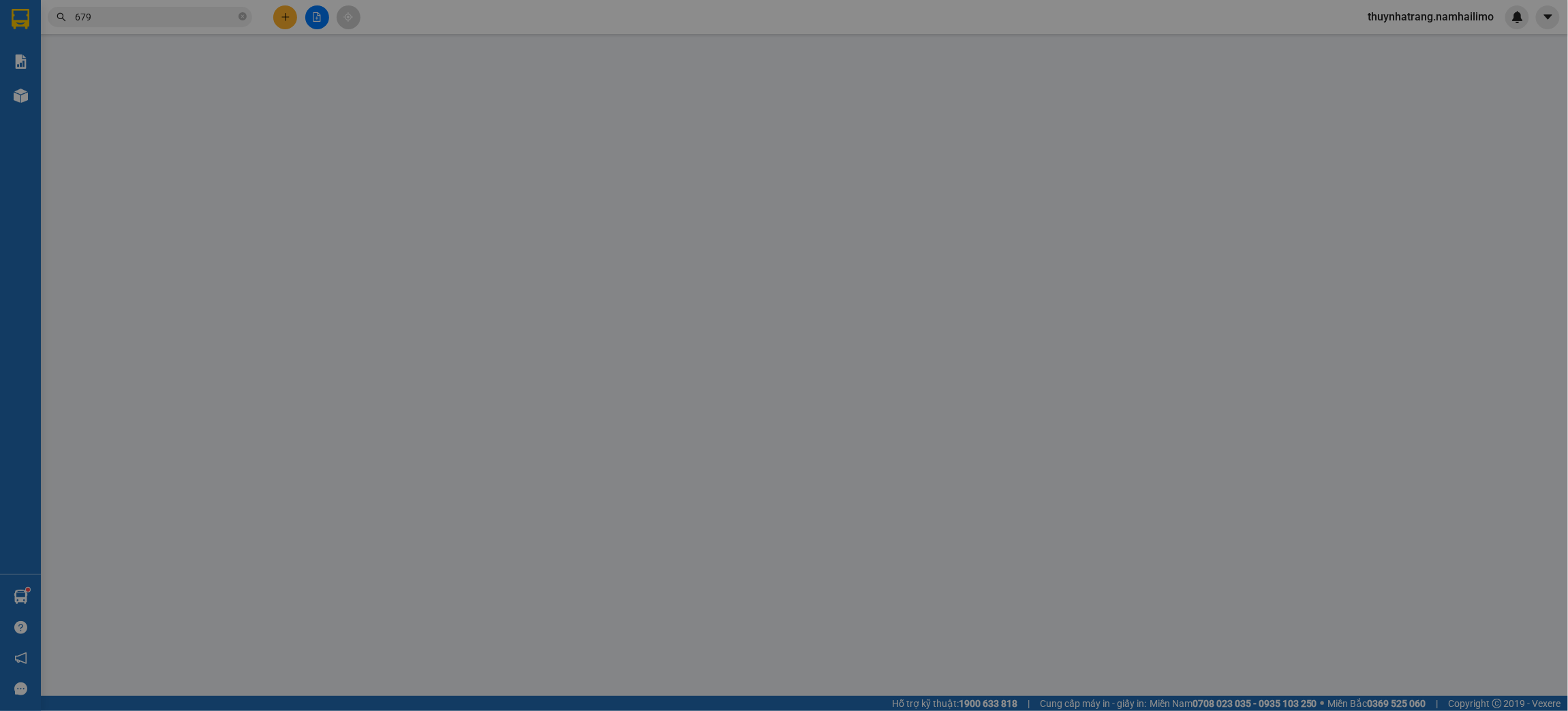
type input "0852433338"
type input "[PERSON_NAME]"
type input "0852433338"
type input "[PERSON_NAME]"
checkbox input "true"
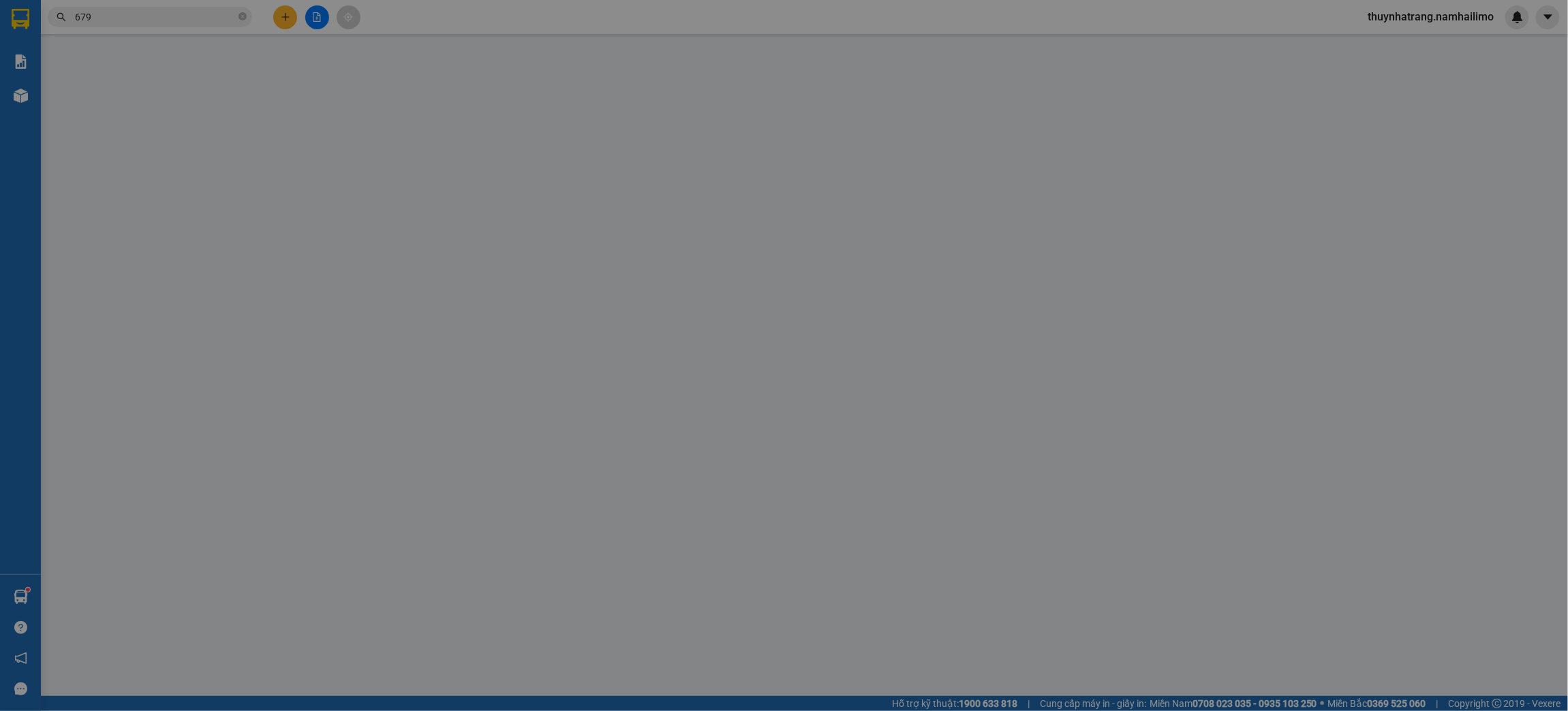
type input "NHÀ THỜ [GEOGRAPHIC_DATA], [GEOGRAPHIC_DATA]"
type input "30.000"
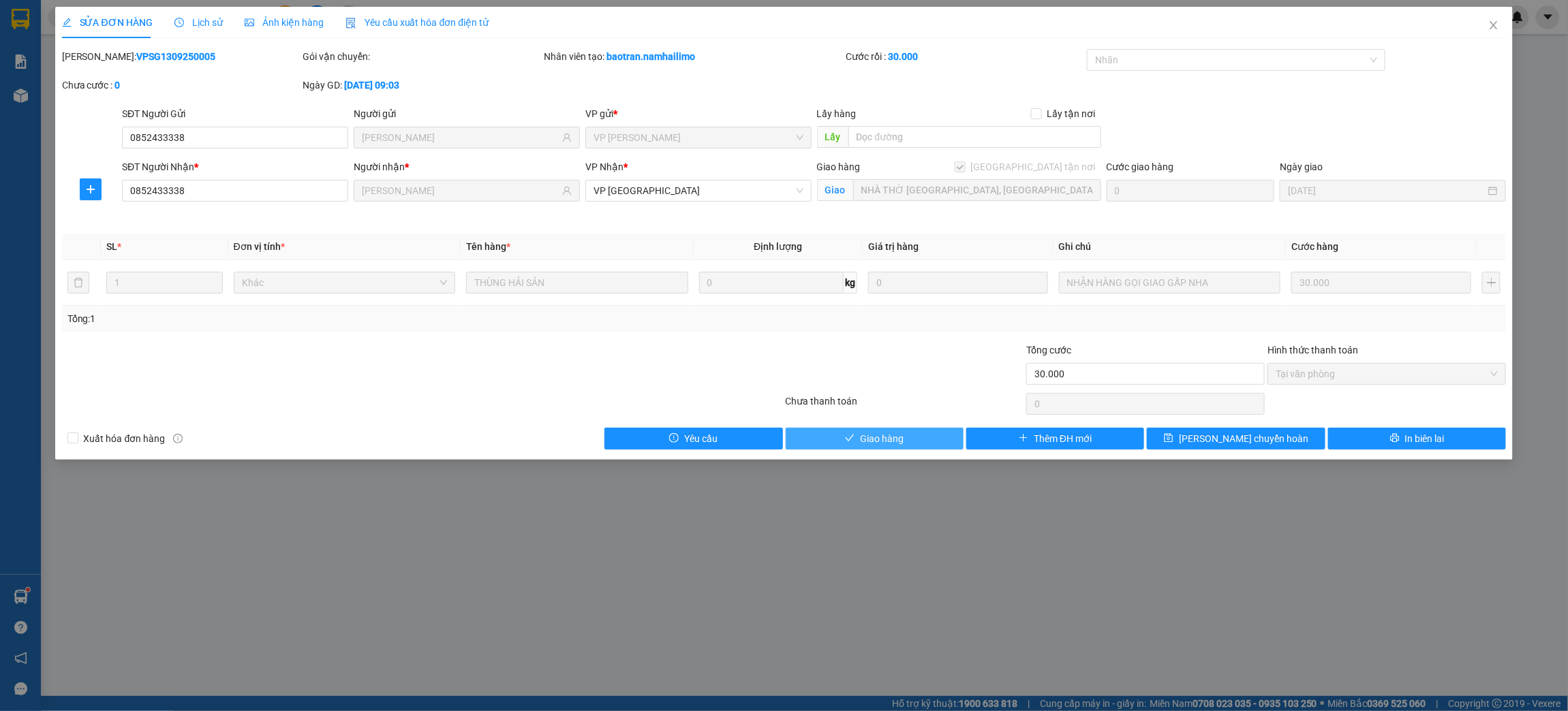
click at [907, 442] on button "Giao hàng" at bounding box center [874, 438] width 178 height 22
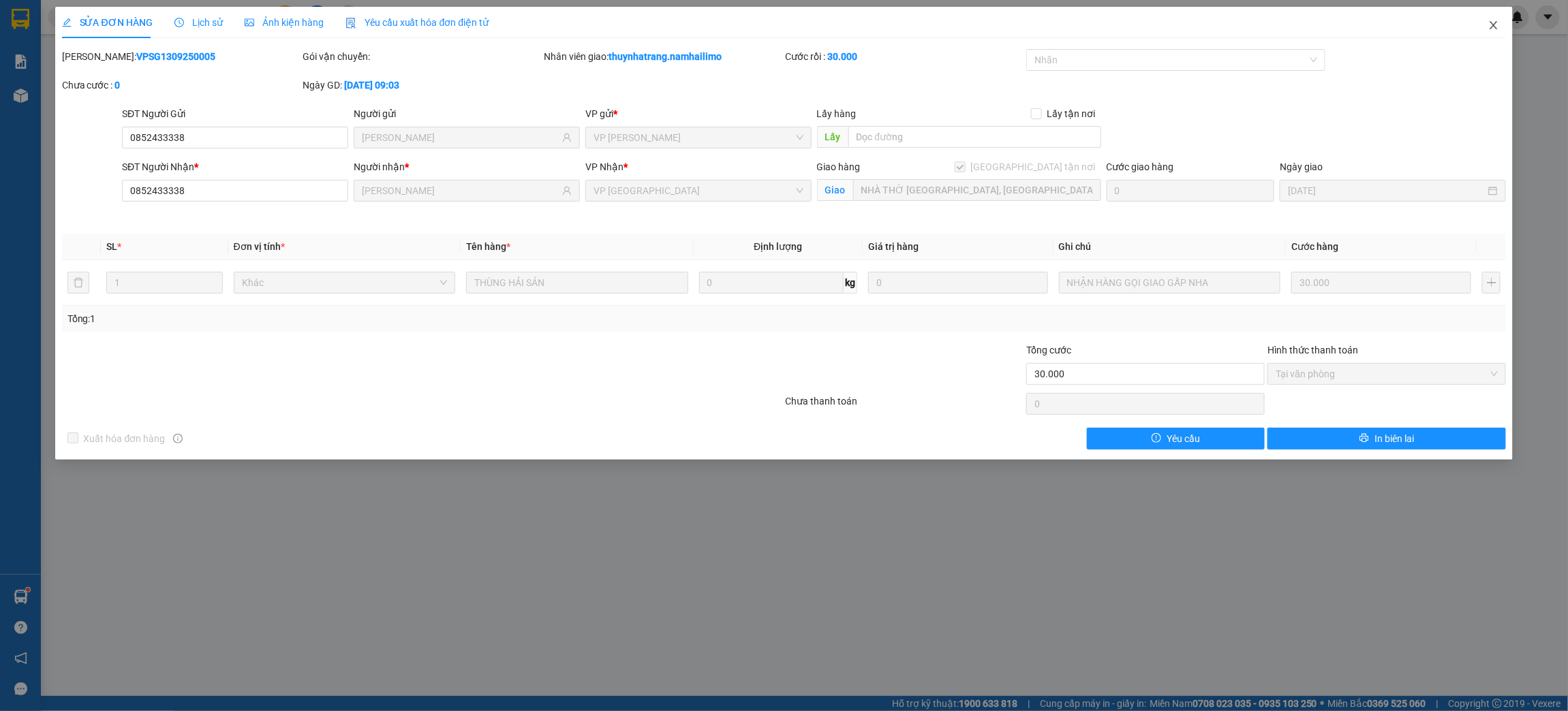
click at [1498, 25] on icon "close" at bounding box center [1494, 25] width 11 height 11
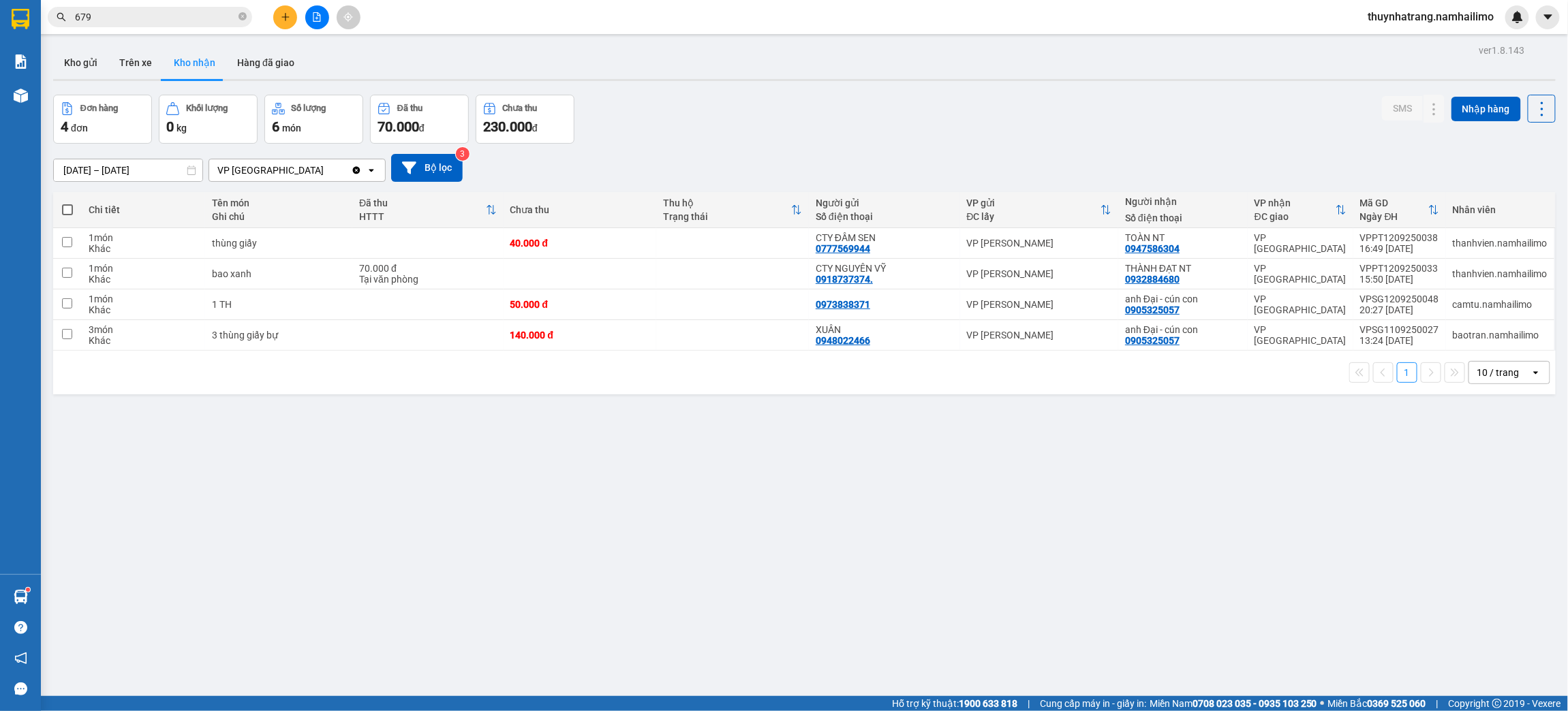
click at [313, 568] on div "ver 1.8.143 Kho gửi Trên xe Kho nhận Hàng đã giao Đơn hàng 4 đơn Khối lượng 0 k…" at bounding box center [805, 396] width 1514 height 711
